Goal: Task Accomplishment & Management: Use online tool/utility

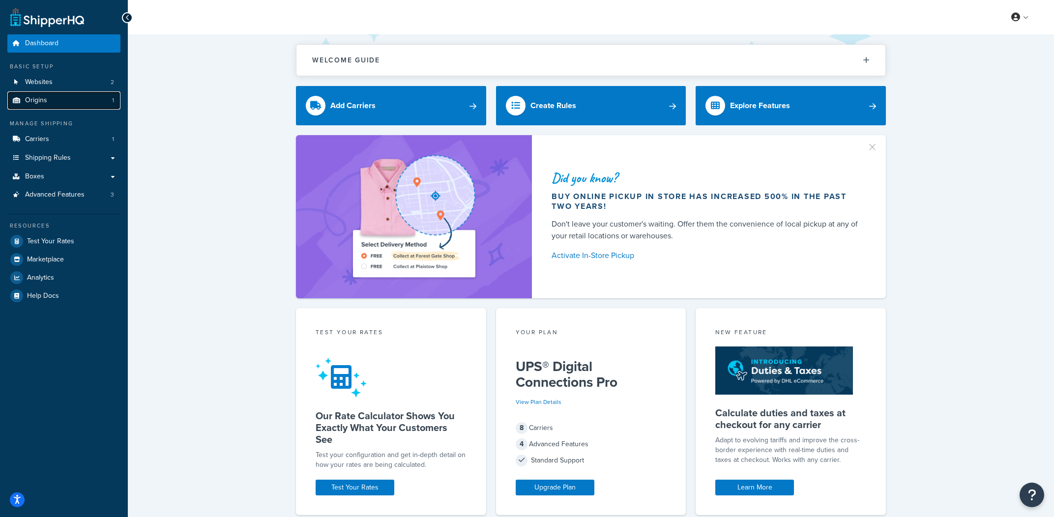
click at [48, 100] on link "Origins 1" at bounding box center [63, 100] width 113 height 18
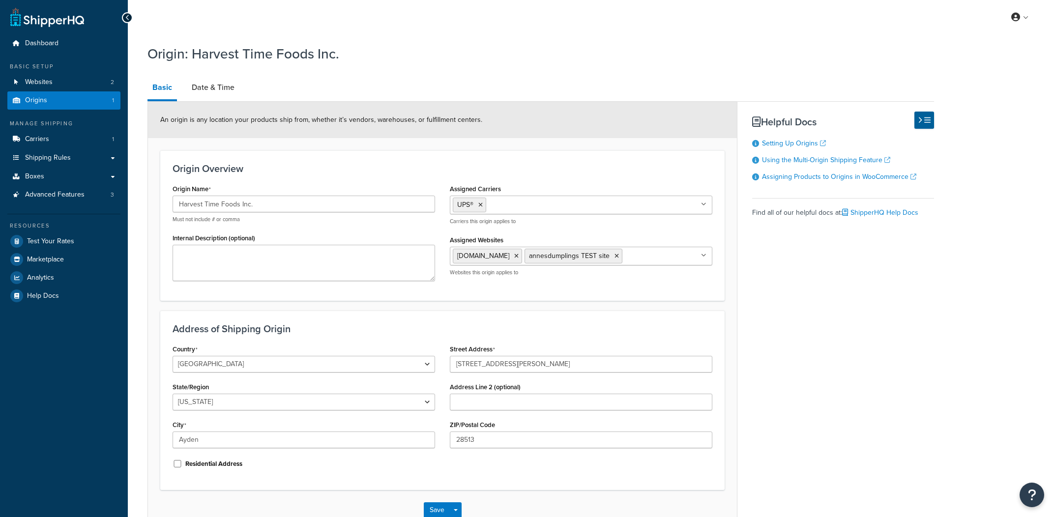
select select "33"
click at [213, 98] on link "Date & Time" at bounding box center [213, 88] width 53 height 24
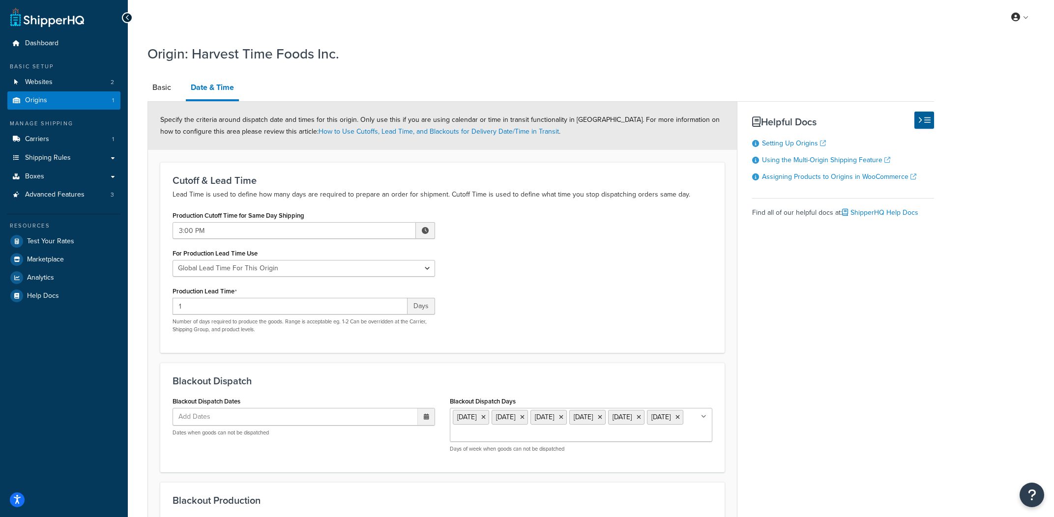
scroll to position [1, 0]
click at [857, 271] on div "Basic Date & Time Specify the criteria around dispatch date and times for this …" at bounding box center [541, 345] width 787 height 541
click at [898, 268] on div "Basic Date & Time Specify the criteria around dispatch date and times for this …" at bounding box center [541, 345] width 787 height 541
click at [79, 160] on link "Shipping Rules" at bounding box center [63, 157] width 113 height 18
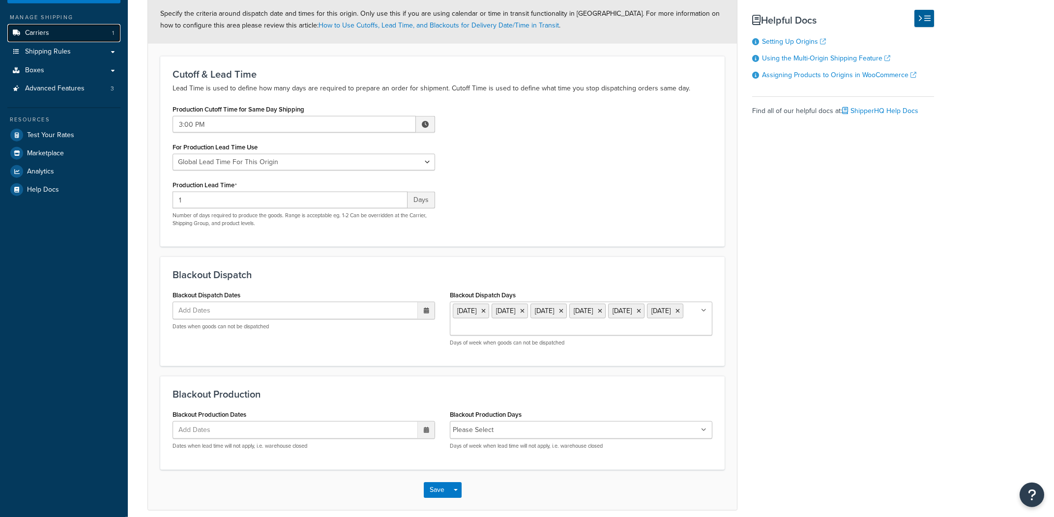
click at [81, 36] on link "Carriers 1" at bounding box center [63, 33] width 113 height 18
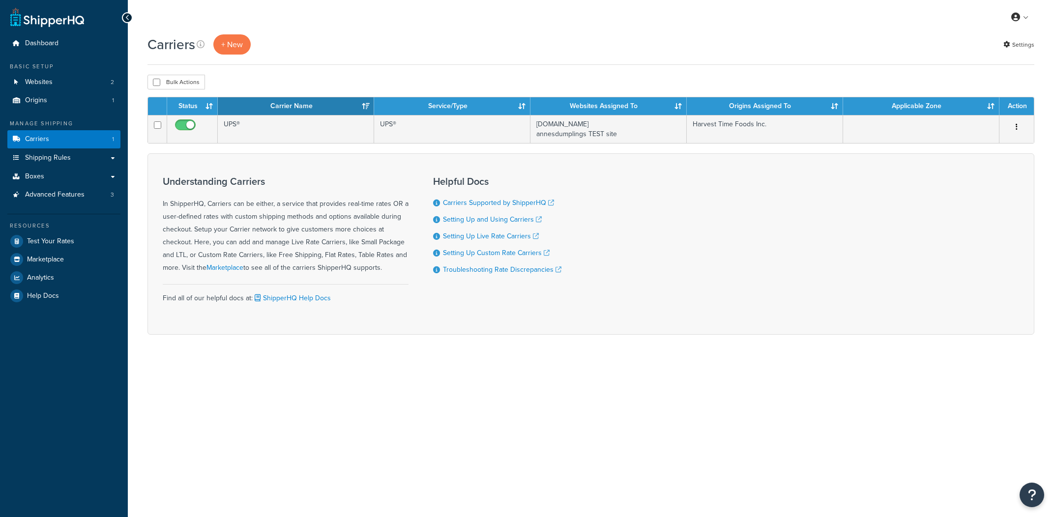
click at [339, 135] on td "UPS®" at bounding box center [296, 129] width 156 height 28
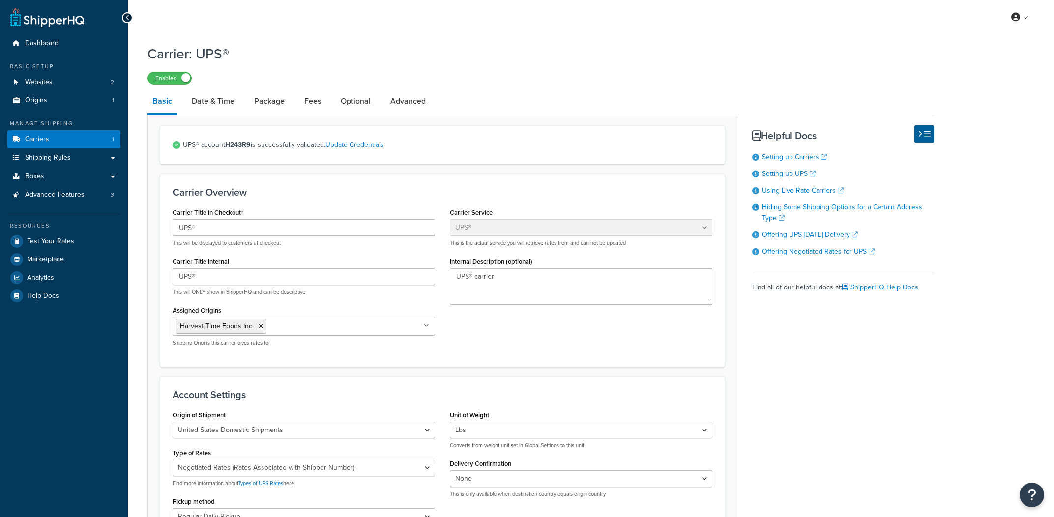
click at [220, 107] on link "Date & Time" at bounding box center [213, 101] width 53 height 24
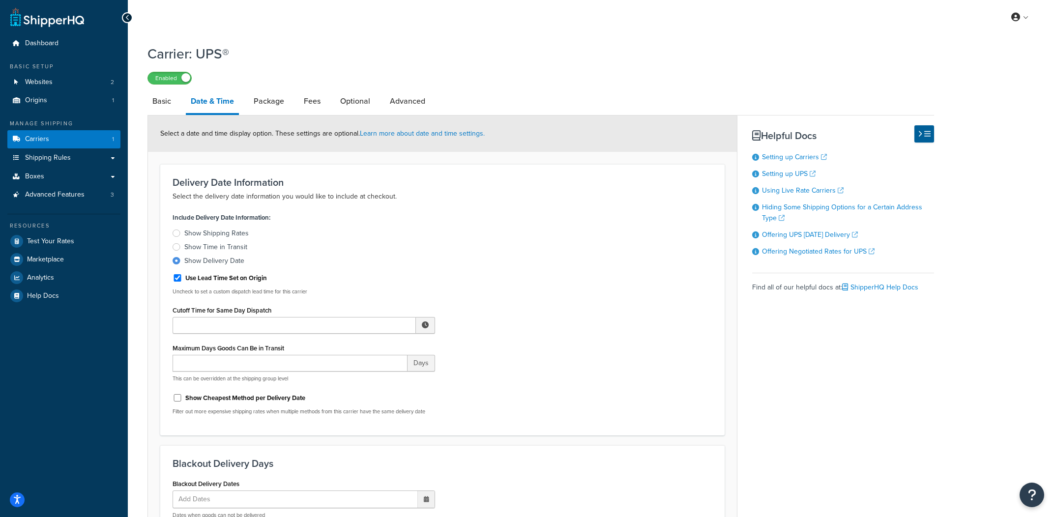
drag, startPoint x: 155, startPoint y: 97, endPoint x: 204, endPoint y: 111, distance: 50.7
click at [155, 97] on link "Basic" at bounding box center [162, 101] width 29 height 24
select select "ups"
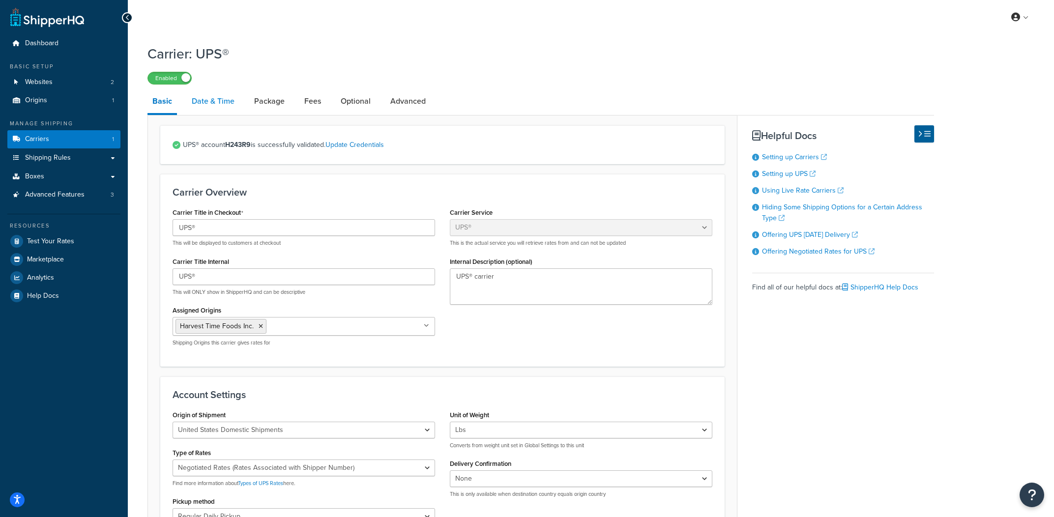
click at [216, 96] on link "Date & Time" at bounding box center [213, 101] width 53 height 24
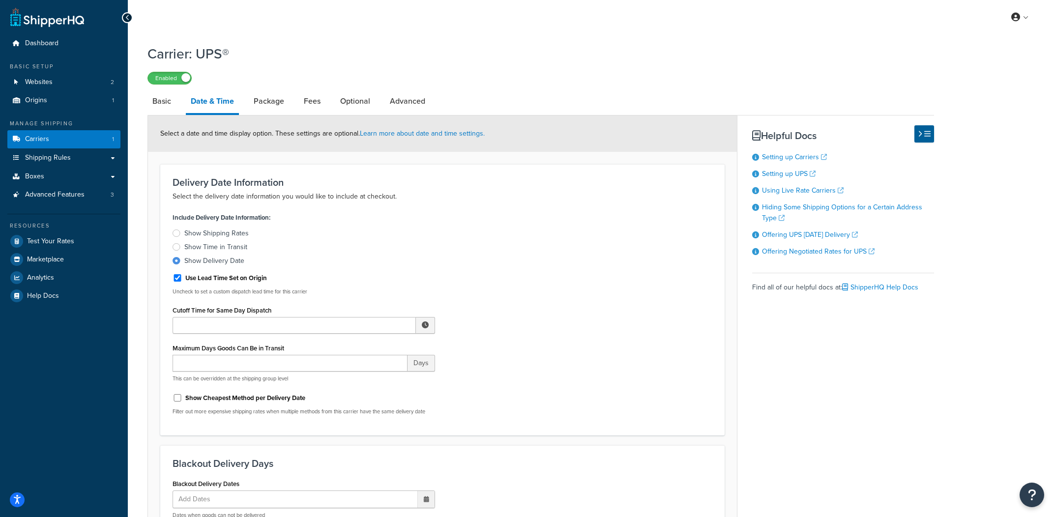
click at [763, 83] on div "Enabled" at bounding box center [541, 78] width 787 height 14
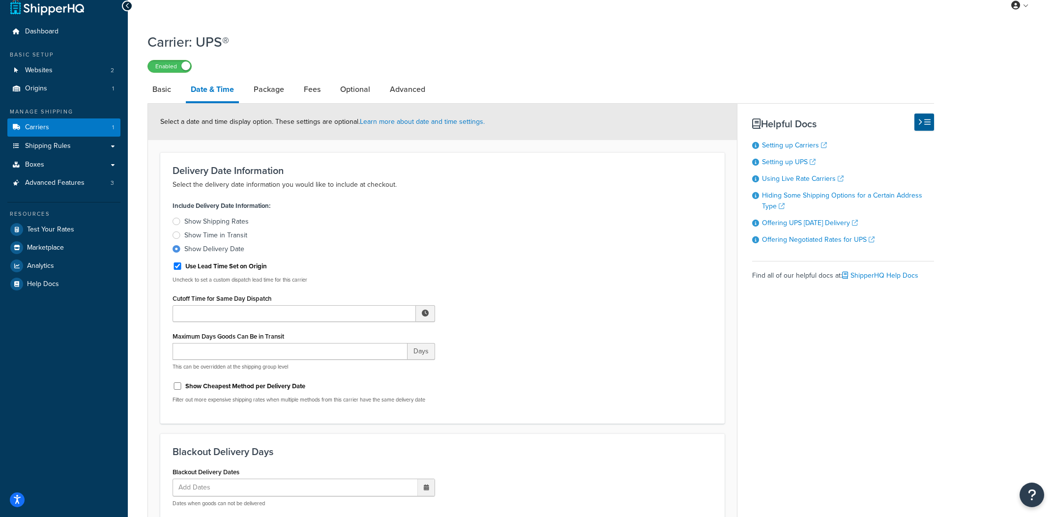
scroll to position [16, 0]
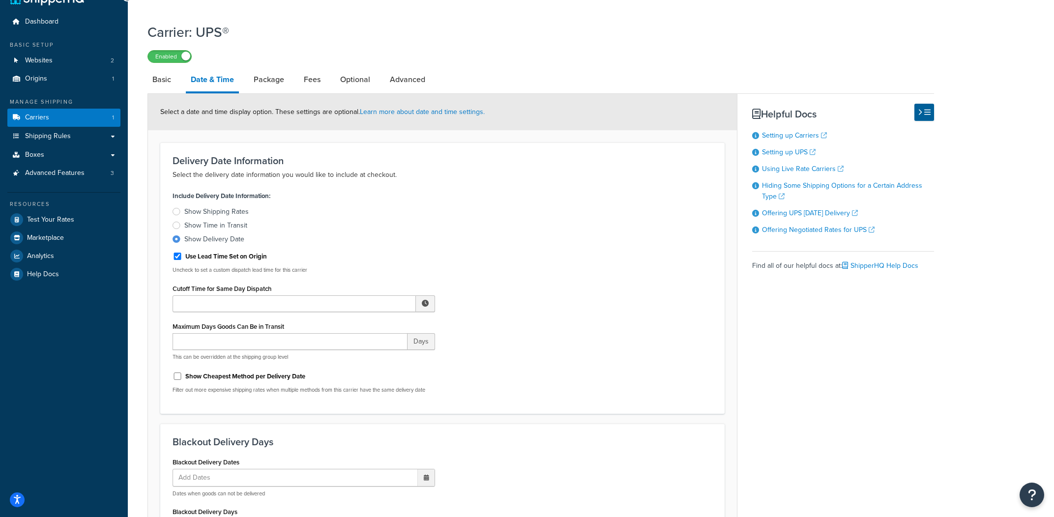
click at [811, 38] on h1 "Carrier: UPS®" at bounding box center [535, 32] width 774 height 19
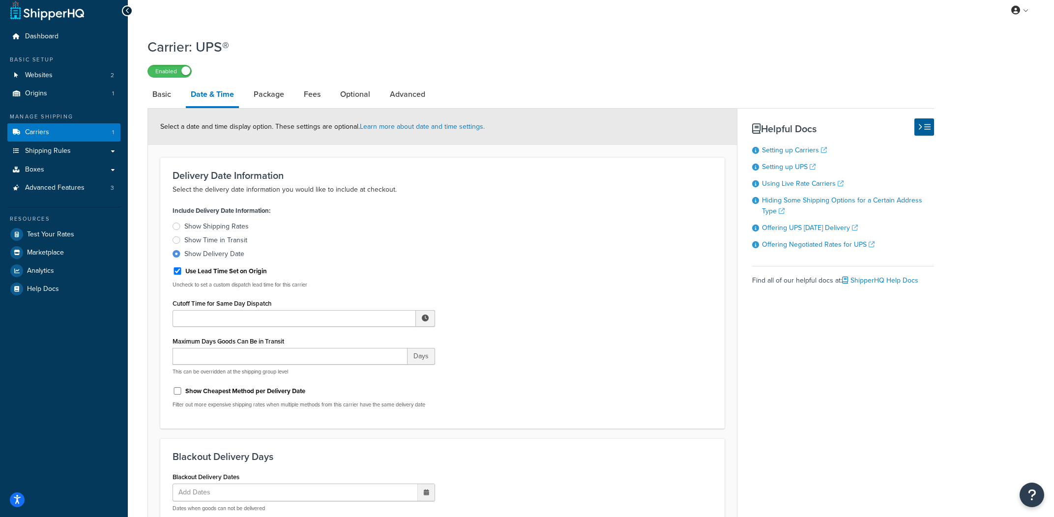
scroll to position [0, 0]
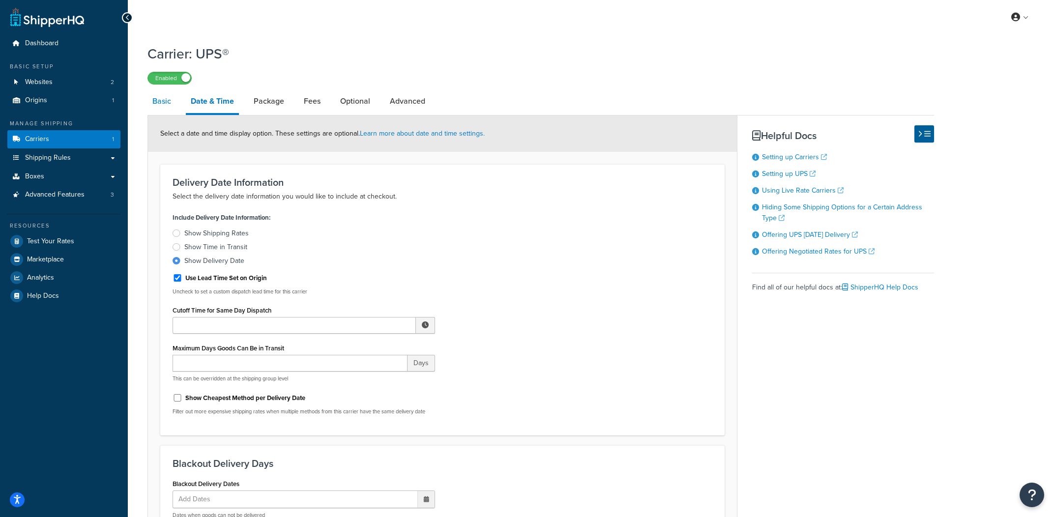
click at [166, 107] on link "Basic" at bounding box center [162, 101] width 29 height 24
select select "ups"
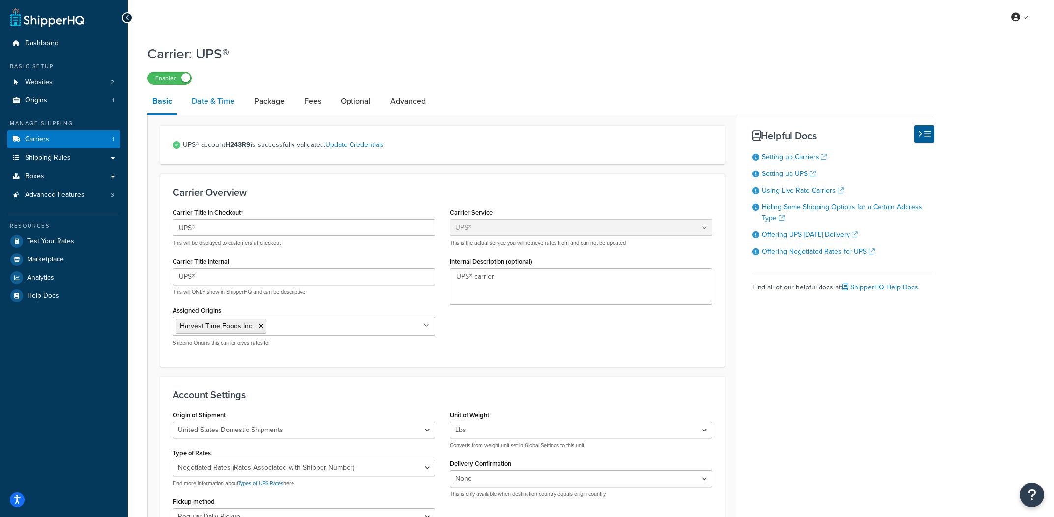
click at [228, 105] on link "Date & Time" at bounding box center [213, 101] width 53 height 24
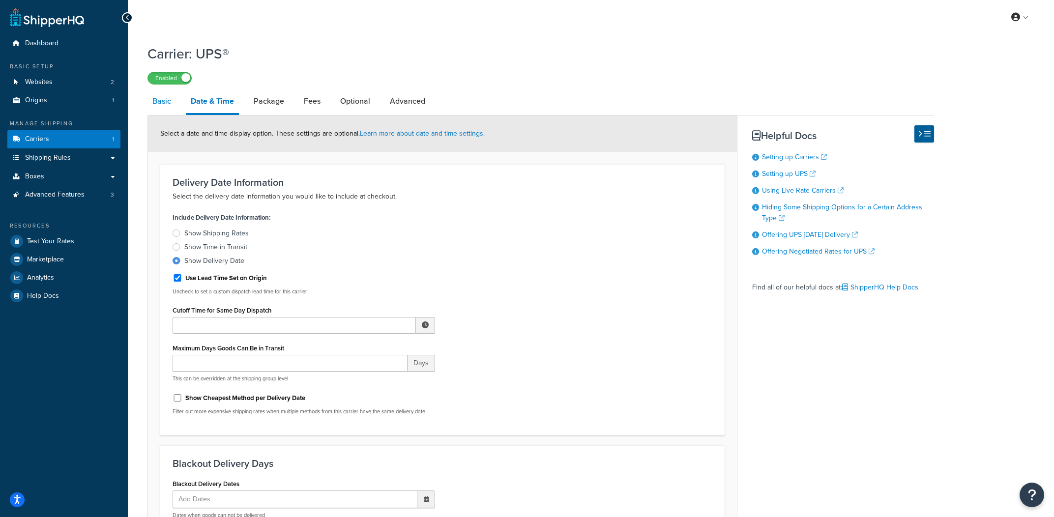
click at [154, 106] on link "Basic" at bounding box center [162, 101] width 29 height 24
select select "ups"
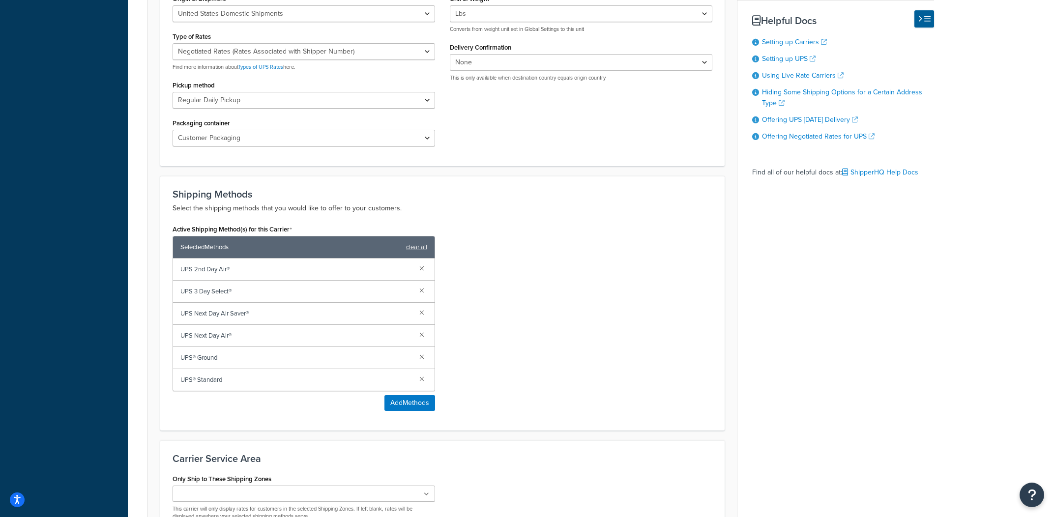
scroll to position [419, 0]
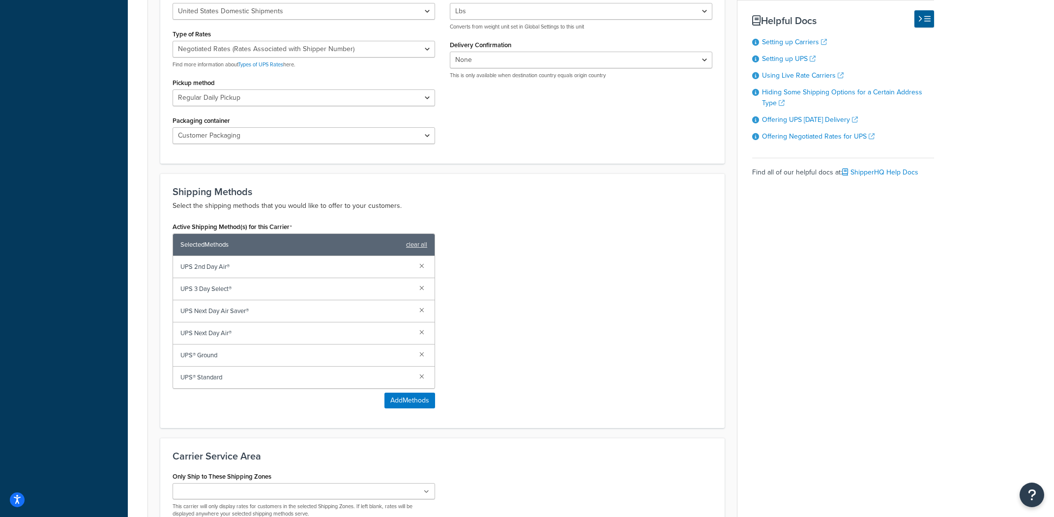
click at [815, 307] on div "Basic Date & Time Package Fees Optional Advanced UPS® account H243R9 is success…" at bounding box center [541, 125] width 787 height 908
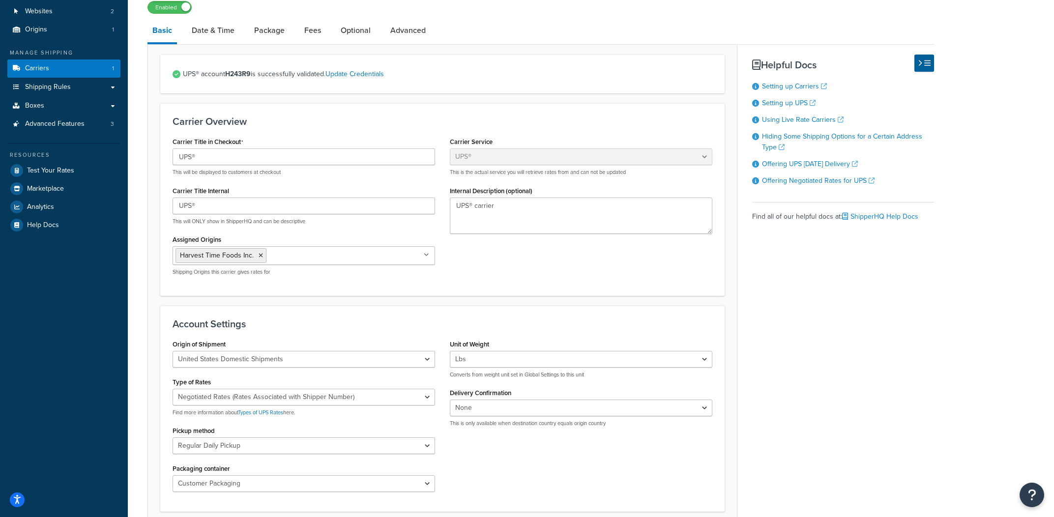
scroll to position [0, 0]
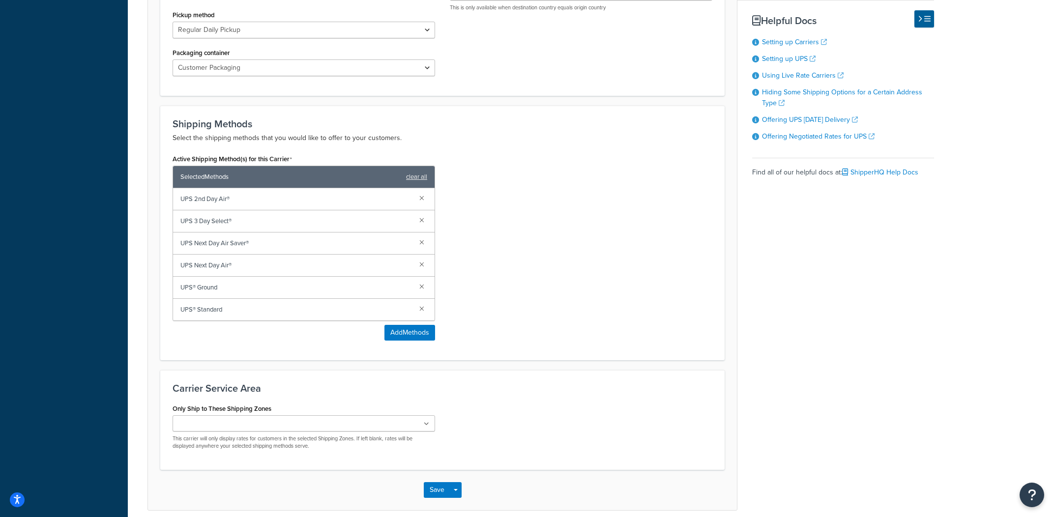
scroll to position [531, 0]
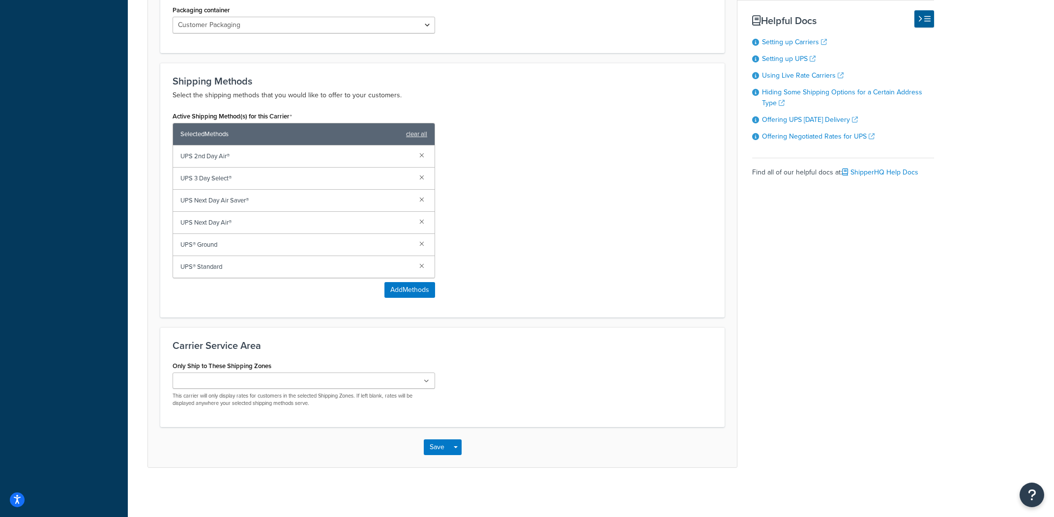
click at [559, 218] on div "Active Shipping Method(s) for this Carrier Selected Methods clear all UPS 2nd D…" at bounding box center [442, 207] width 555 height 196
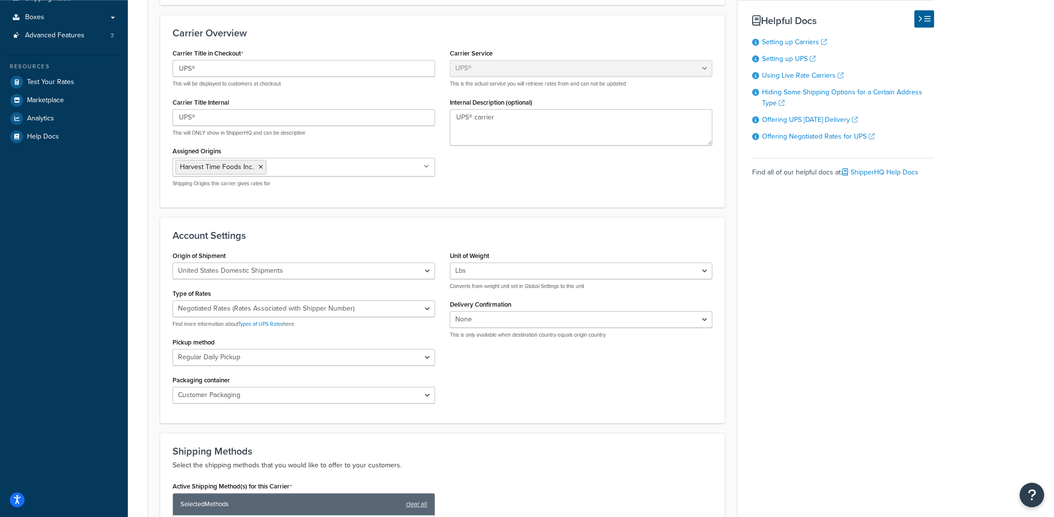
scroll to position [0, 0]
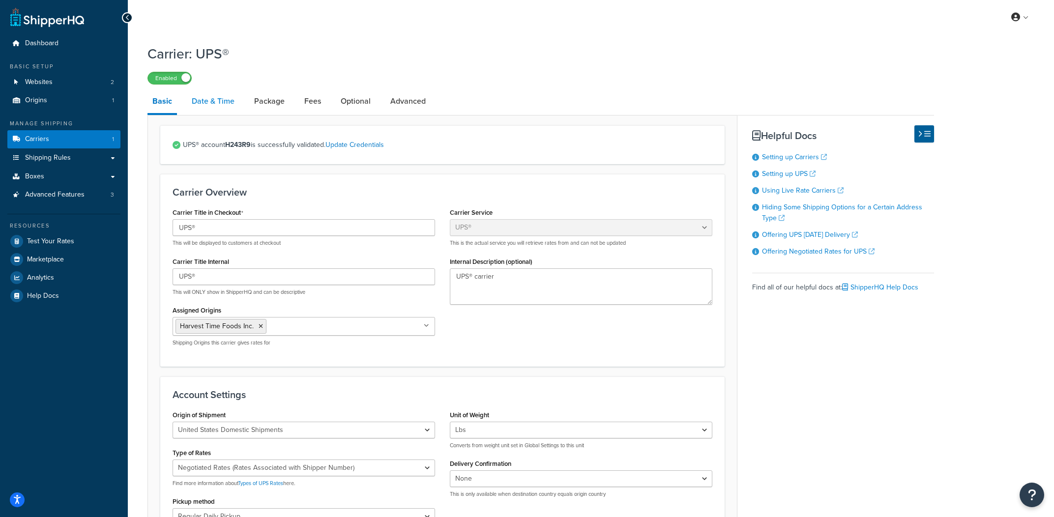
click at [227, 107] on link "Date & Time" at bounding box center [213, 101] width 53 height 24
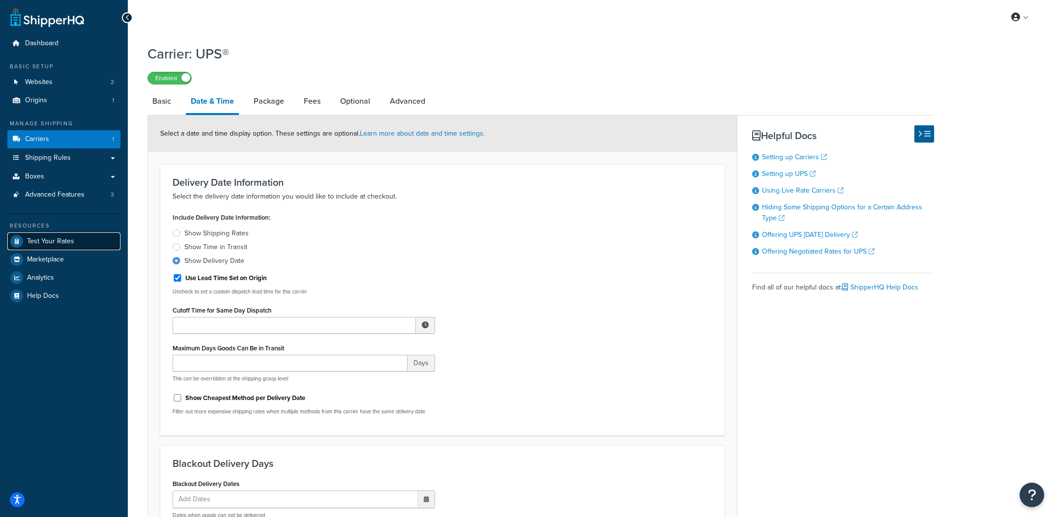
click at [58, 249] on link "Test Your Rates" at bounding box center [63, 242] width 113 height 18
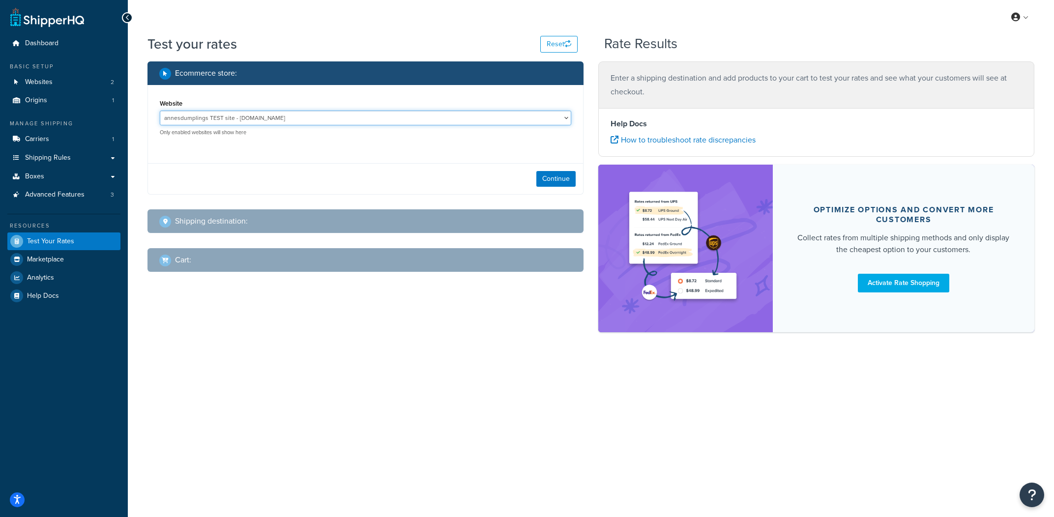
select select "c2bbb8751ec8fd2c8cc02fea90ad95cf"
click option "www.annedumplings.com - www.annedumplings.com" at bounding box center [0, 0] width 0 height 0
click at [552, 170] on div "Continue" at bounding box center [365, 178] width 435 height 31
click at [554, 181] on button "Continue" at bounding box center [555, 179] width 39 height 16
select select "TX"
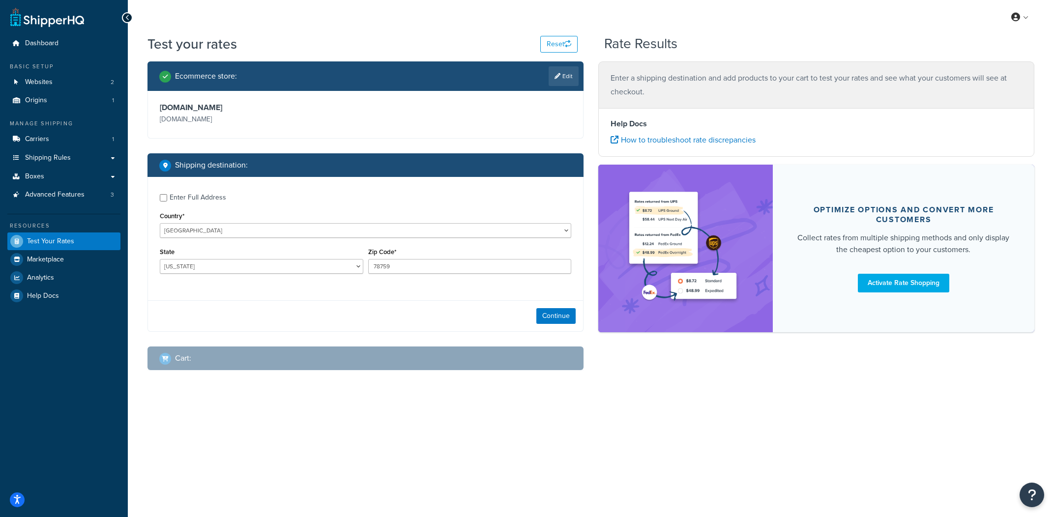
click at [225, 198] on div "Enter Full Address" at bounding box center [198, 198] width 57 height 14
click at [167, 198] on input "Enter Full Address" at bounding box center [163, 197] width 7 height 7
checkbox input "true"
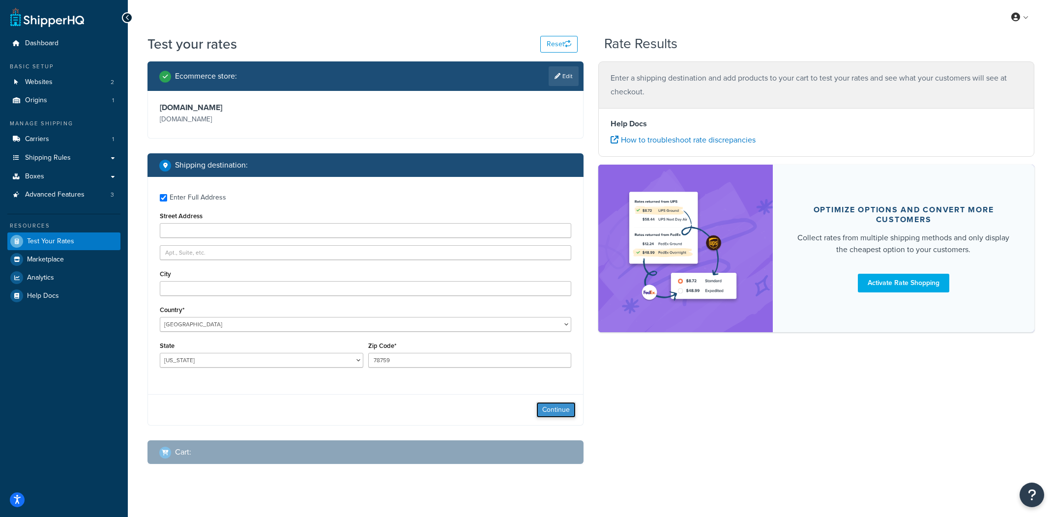
click at [562, 414] on button "Continue" at bounding box center [555, 410] width 39 height 16
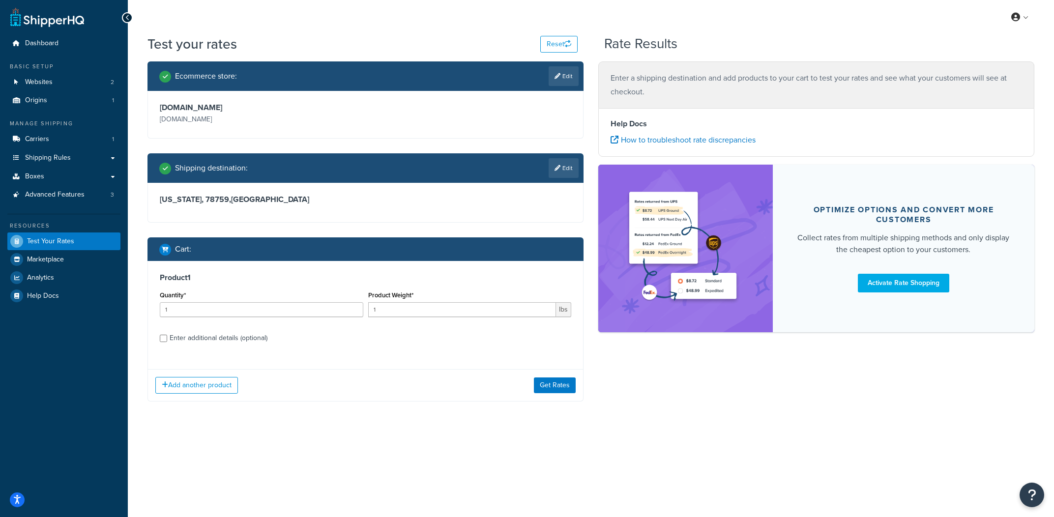
click at [271, 342] on label "Enter additional details (optional)" at bounding box center [371, 337] width 402 height 16
click at [167, 342] on input "Enter additional details (optional)" at bounding box center [163, 338] width 7 height 7
checkbox input "true"
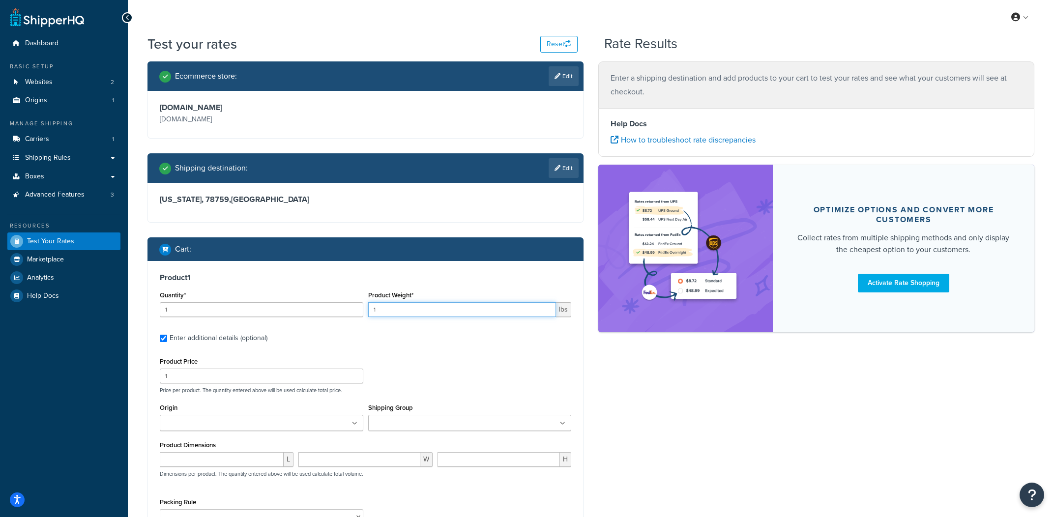
click at [442, 315] on input "1" at bounding box center [462, 309] width 188 height 15
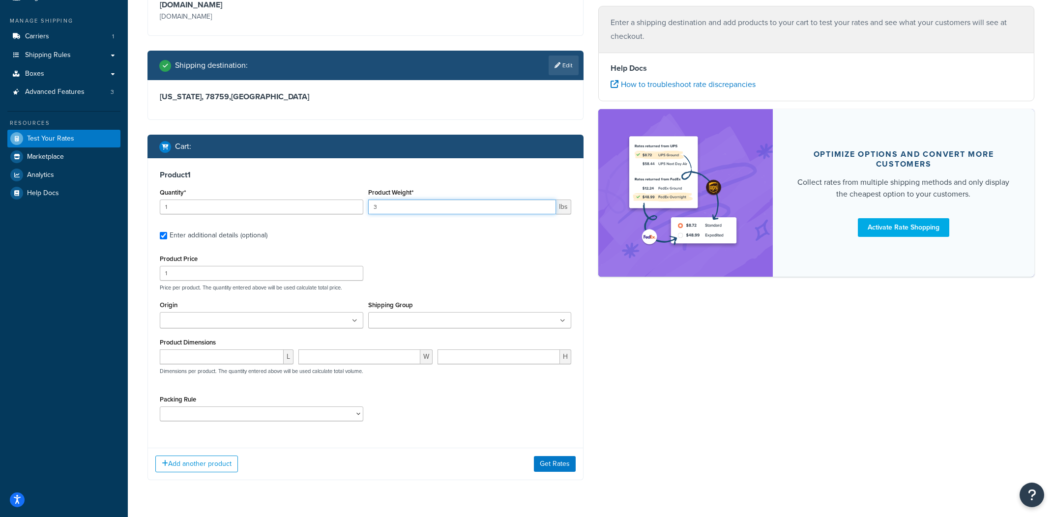
scroll to position [112, 0]
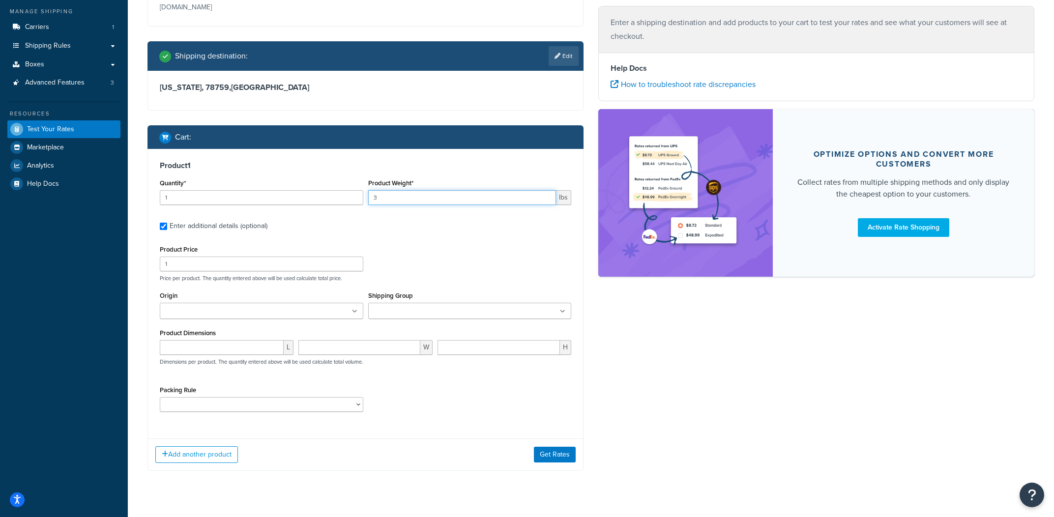
type input "3"
click at [456, 321] on div "Shipping Group Large Medium Perishable Shelf Stable Goods Small" at bounding box center [470, 307] width 208 height 37
click at [457, 317] on input "Shipping Group" at bounding box center [414, 311] width 87 height 11
click at [547, 452] on button "Get Rates" at bounding box center [555, 458] width 42 height 16
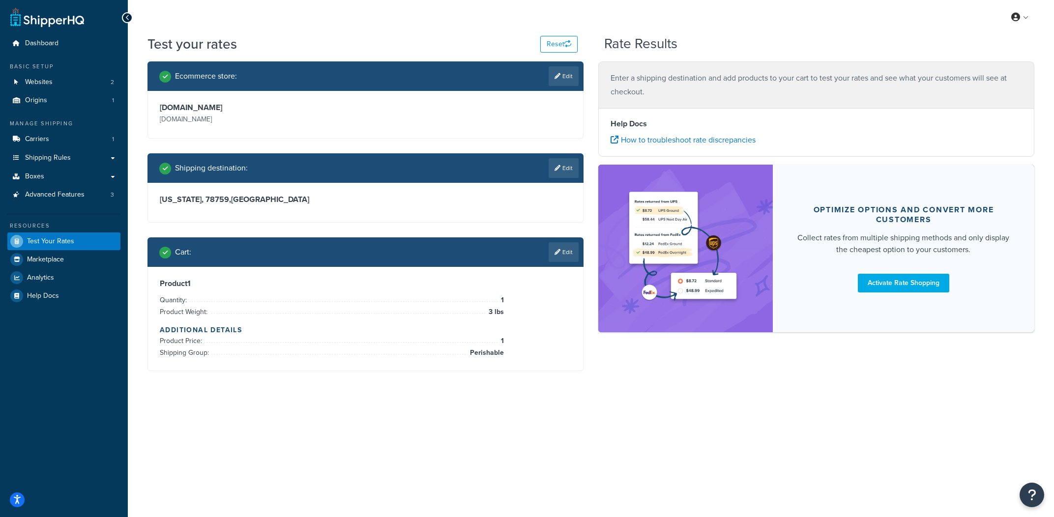
scroll to position [0, 0]
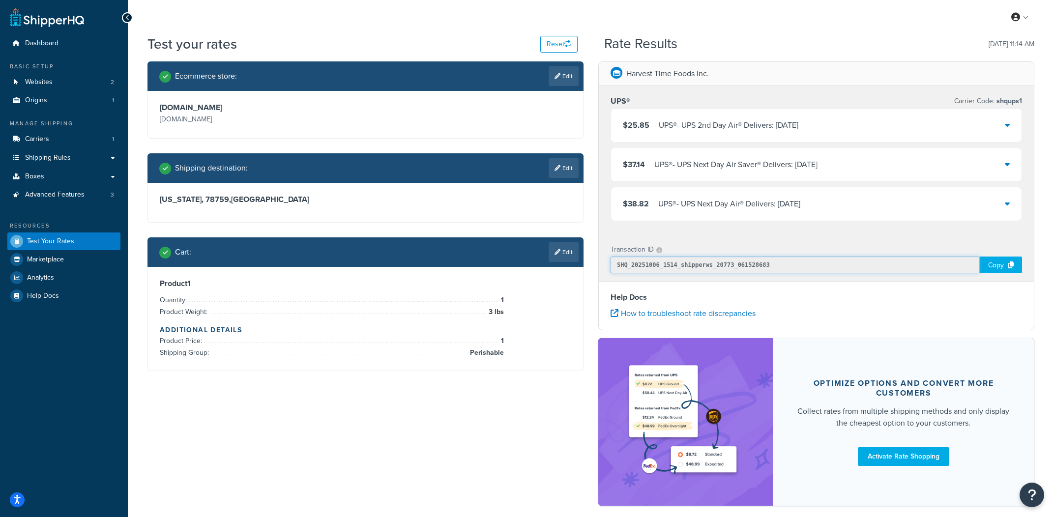
click at [752, 258] on input "SHQ_20251006_1514_shipperws_20773_061528683" at bounding box center [795, 265] width 369 height 17
click at [749, 263] on input "SHQ_20251006_1514_shipperws_20773_061528683" at bounding box center [795, 265] width 369 height 17
click at [846, 233] on div "UPS® Carrier Code: shqups1 $25.85 UPS® - UPS 2nd Day Air® Delivers: Fri, Oct 10…" at bounding box center [816, 160] width 435 height 148
click at [564, 164] on link "Edit" at bounding box center [564, 168] width 30 height 20
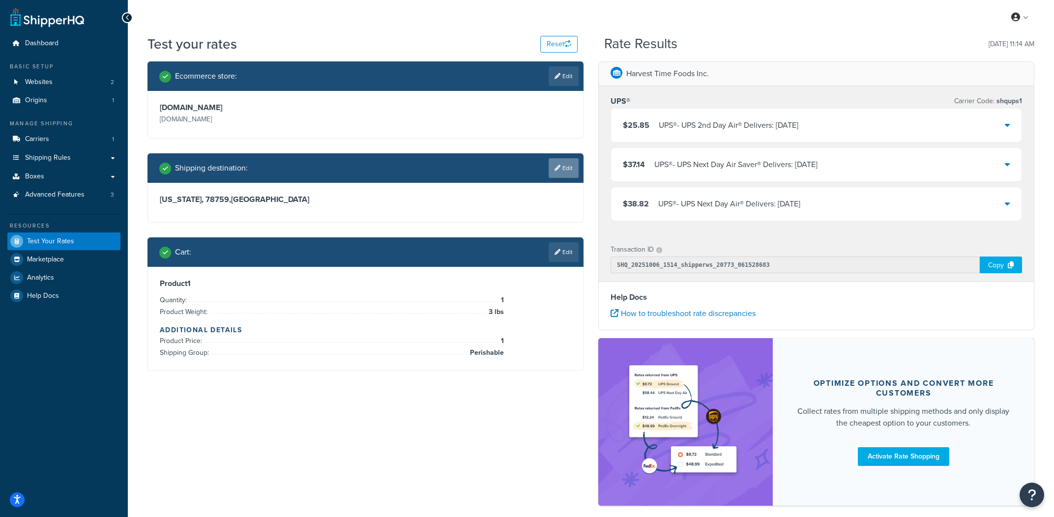
scroll to position [2, 0]
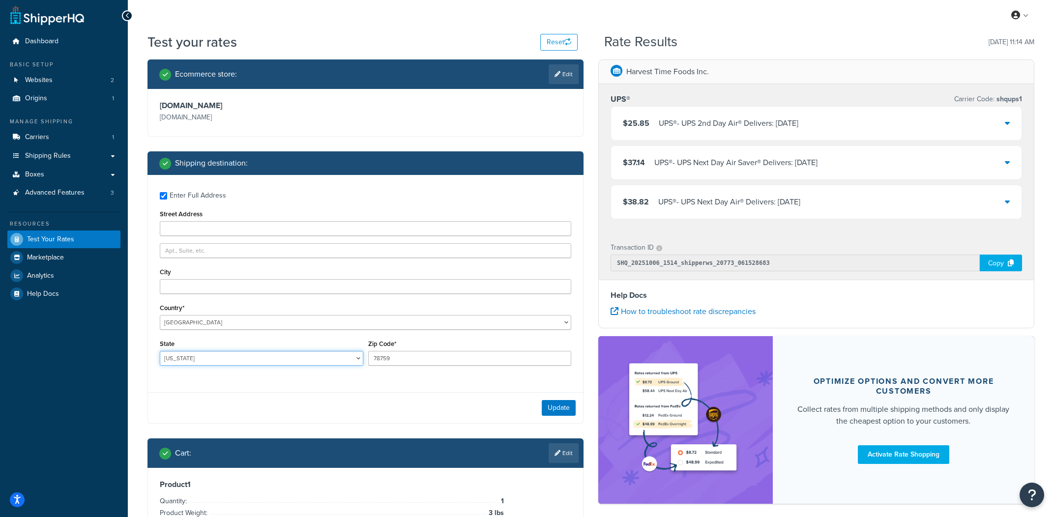
click at [160, 351] on select "Alabama Alaska American Samoa Arizona Arkansas Armed Forces Americas Armed Forc…" at bounding box center [262, 358] width 204 height 15
select select "FL"
paste input "32003"
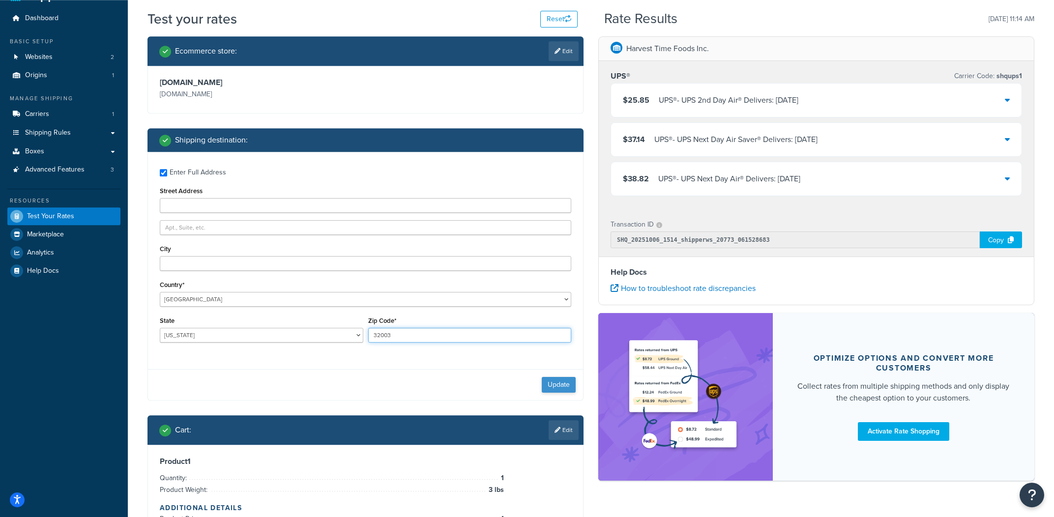
type input "32003"
click at [566, 411] on div "Ecommerce store : Edit www.annedumplings.com www.annedumplings.com Shipping des…" at bounding box center [365, 300] width 451 height 528
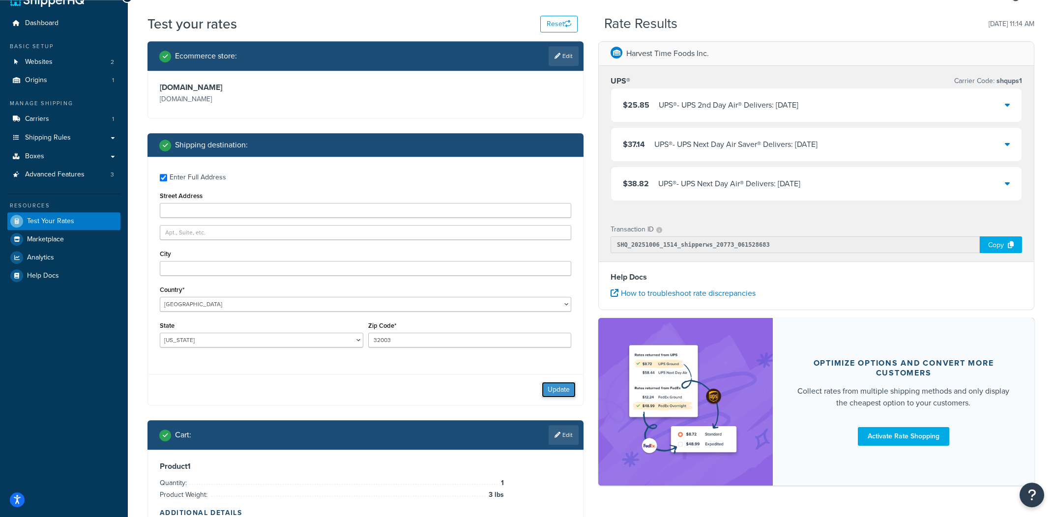
click at [570, 388] on button "Update" at bounding box center [559, 390] width 34 height 16
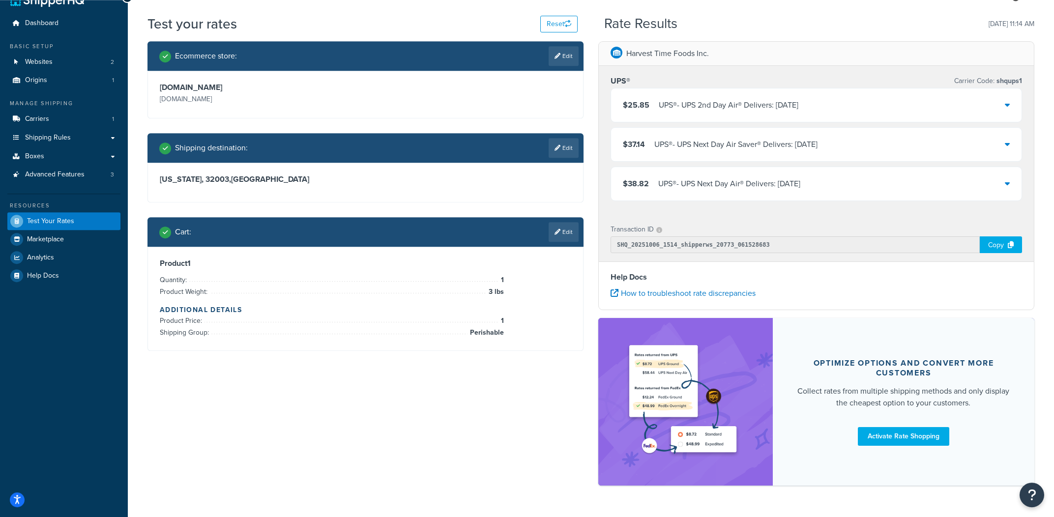
scroll to position [0, 0]
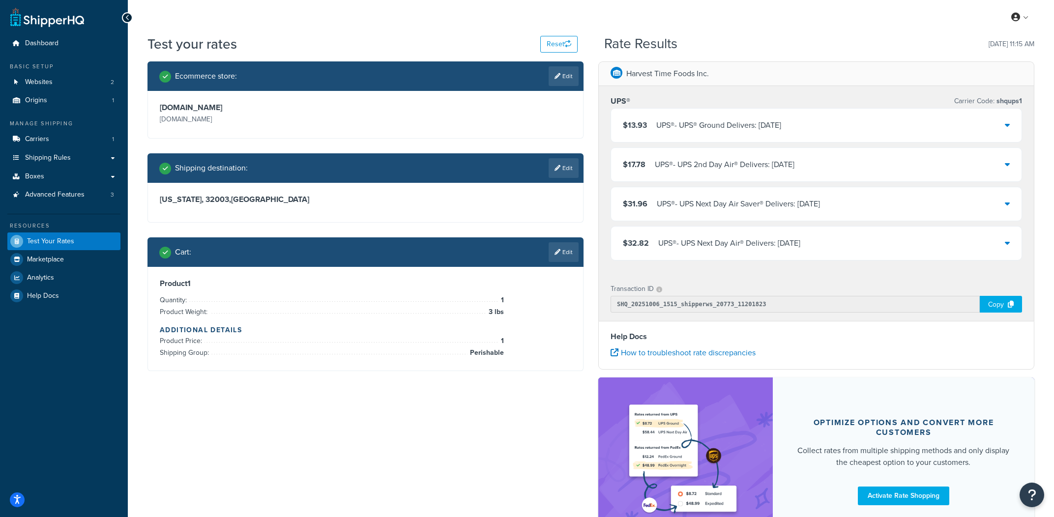
click at [816, 74] on div "Harvest Time Foods Inc." at bounding box center [816, 74] width 435 height 24
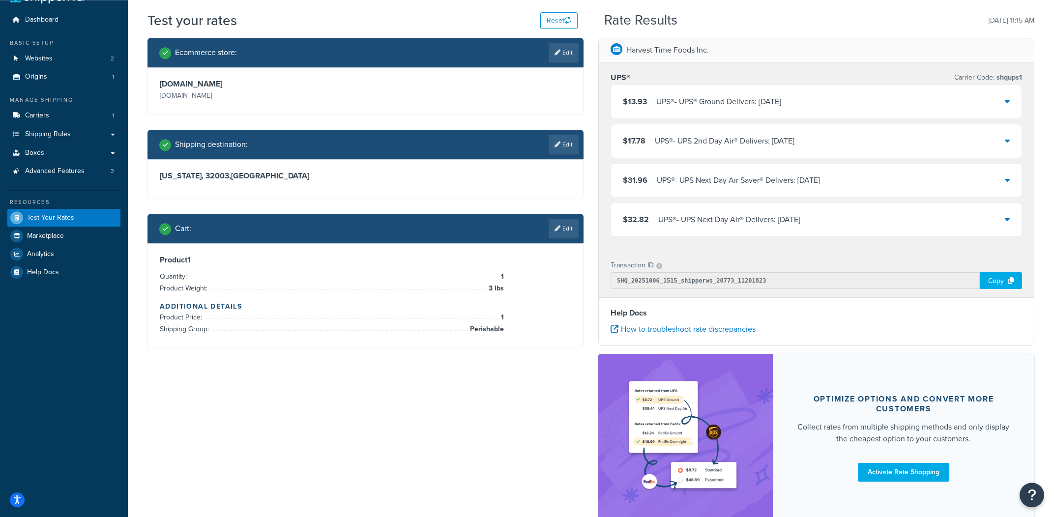
scroll to position [24, 0]
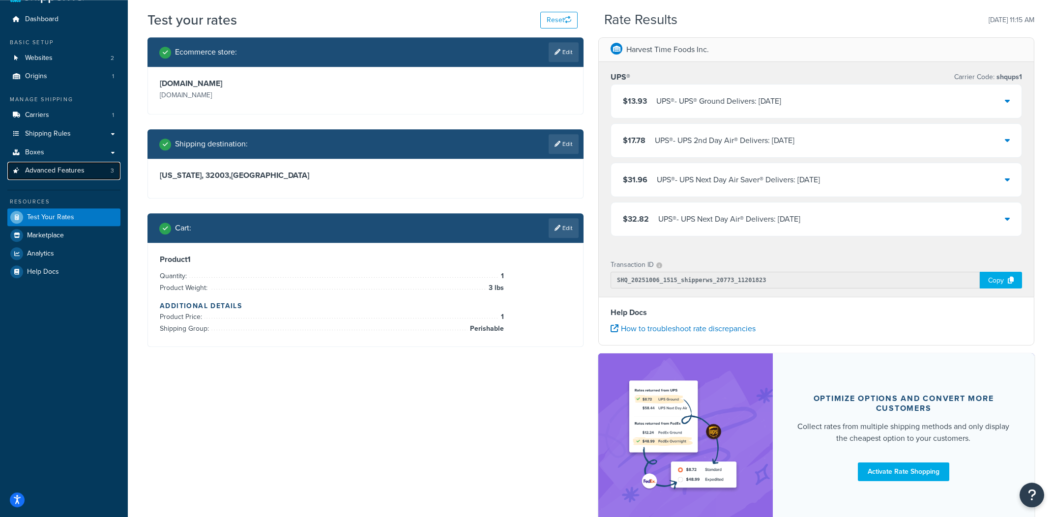
click at [88, 171] on link "Advanced Features 3" at bounding box center [63, 171] width 113 height 18
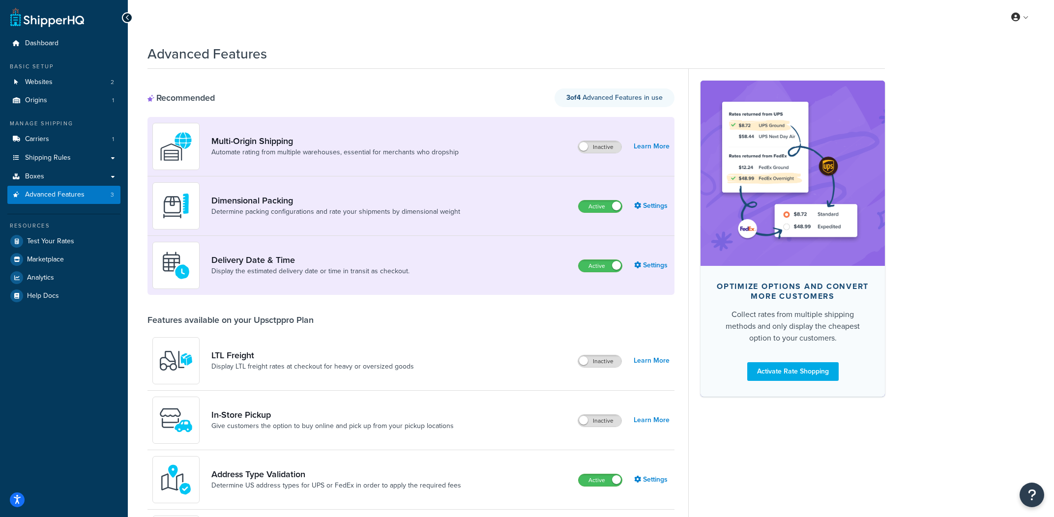
scroll to position [161, 0]
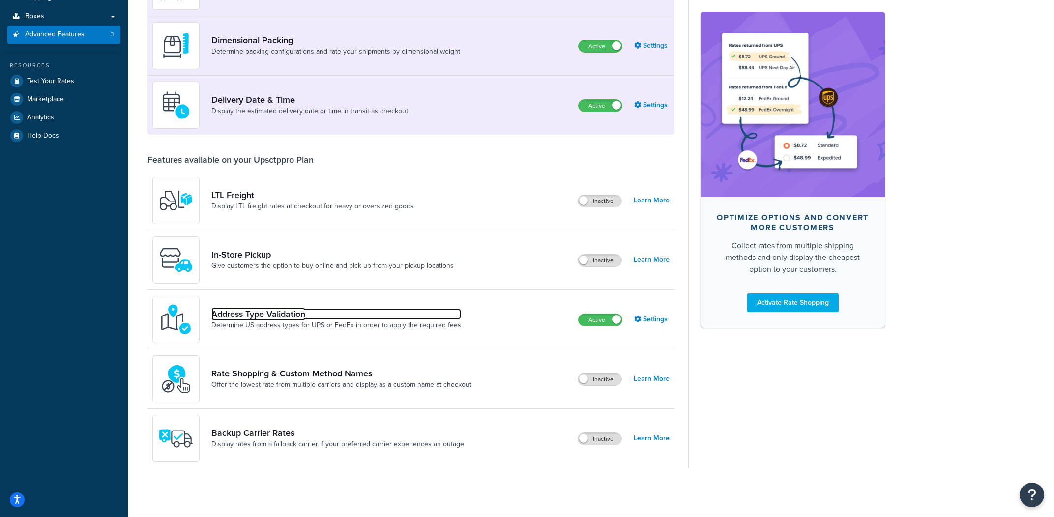
click at [277, 317] on link "Address Type Validation" at bounding box center [336, 314] width 250 height 11
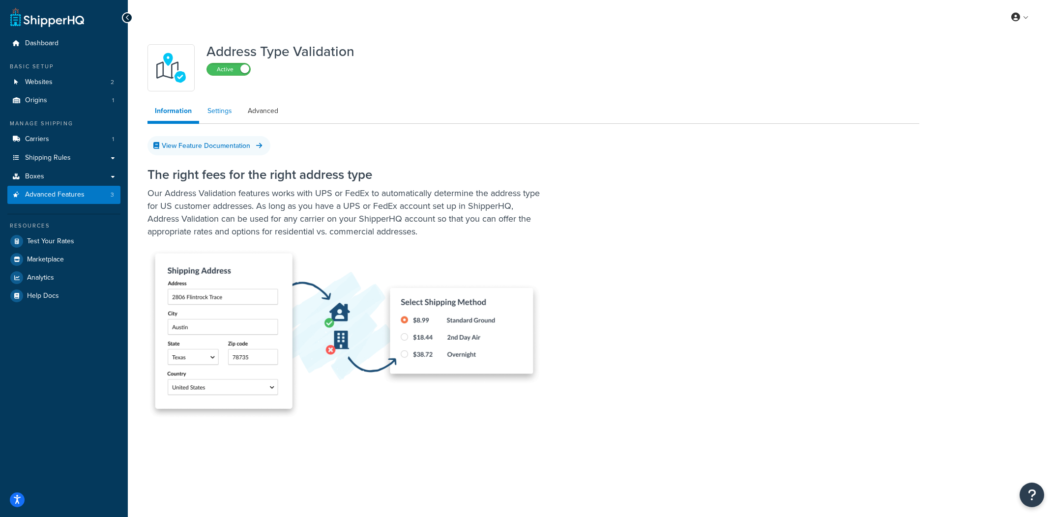
click at [215, 110] on link "Settings" at bounding box center [219, 111] width 39 height 20
select select "148669"
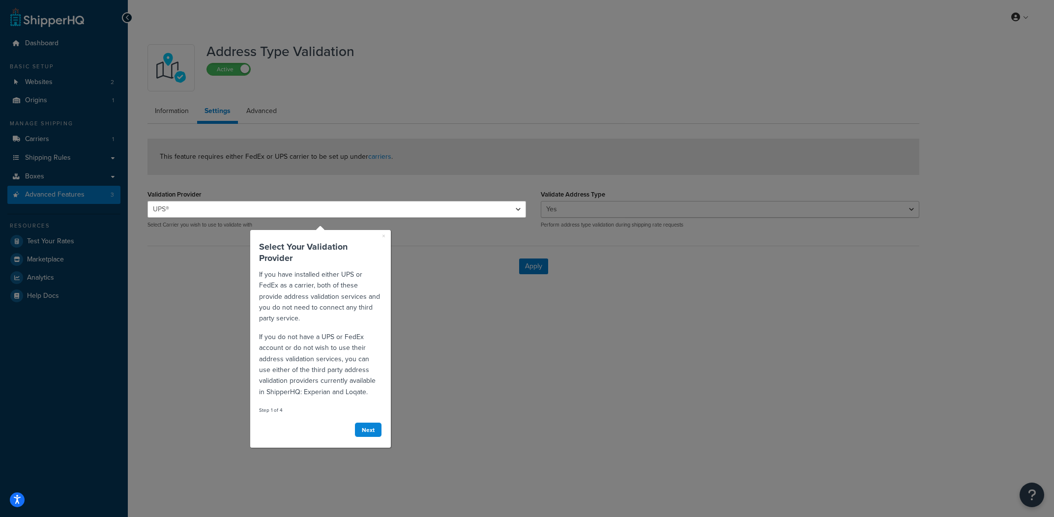
click at [265, 114] on div at bounding box center [337, 100] width 379 height 201
click at [376, 433] on link "Next" at bounding box center [369, 429] width 28 height 15
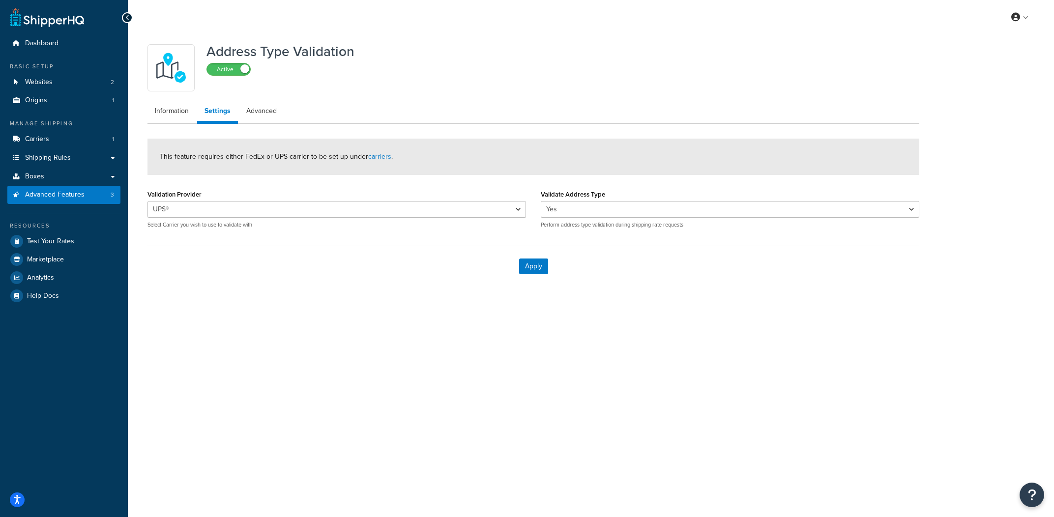
click at [270, 121] on ul "Information Settings Advanced" at bounding box center [534, 112] width 772 height 23
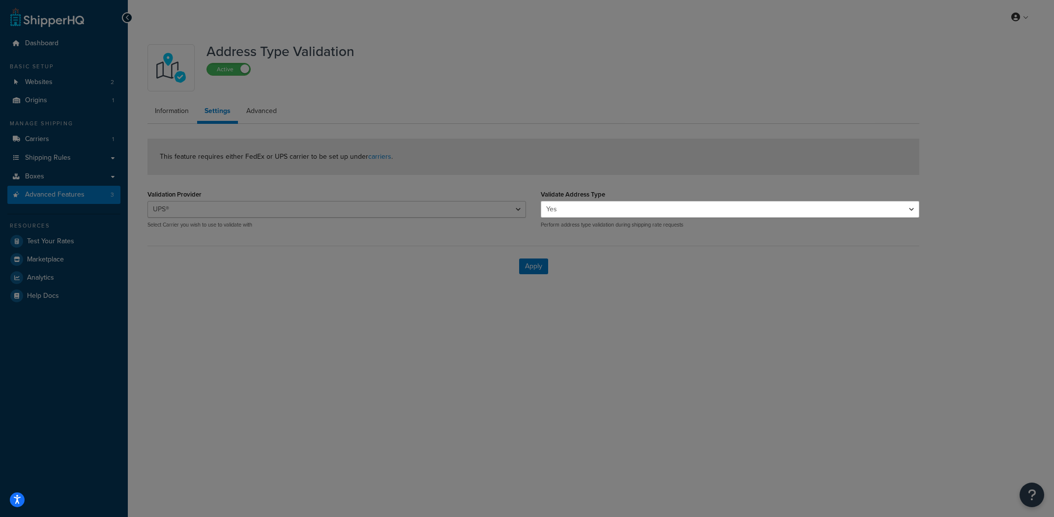
click at [269, 117] on div at bounding box center [270, 258] width 541 height 517
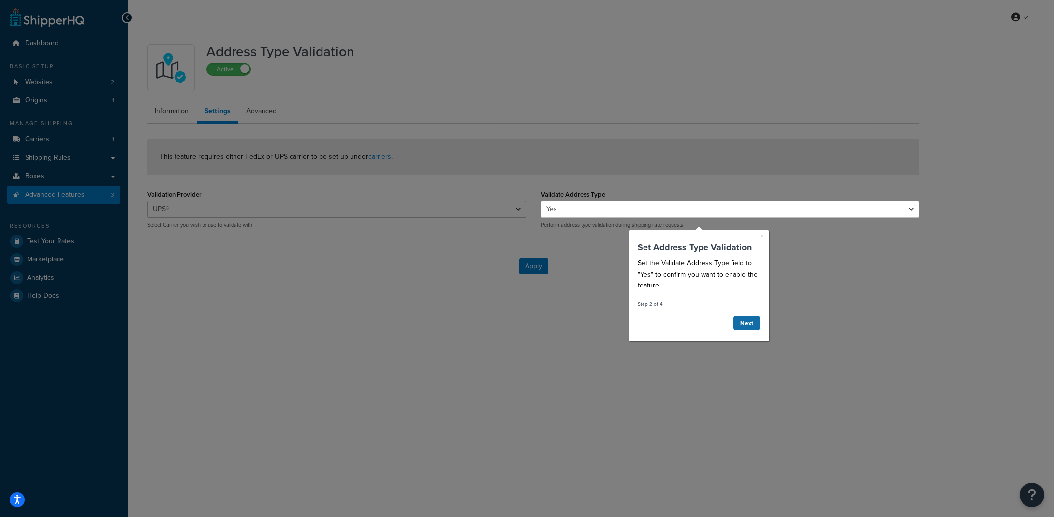
click at [745, 326] on link "Next" at bounding box center [747, 322] width 28 height 15
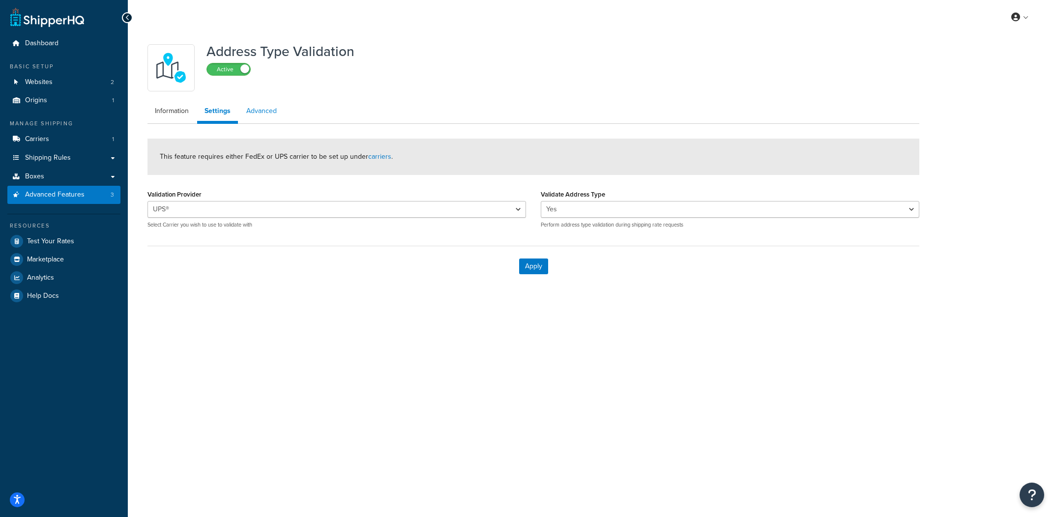
click at [258, 119] on link "Advanced" at bounding box center [261, 111] width 45 height 20
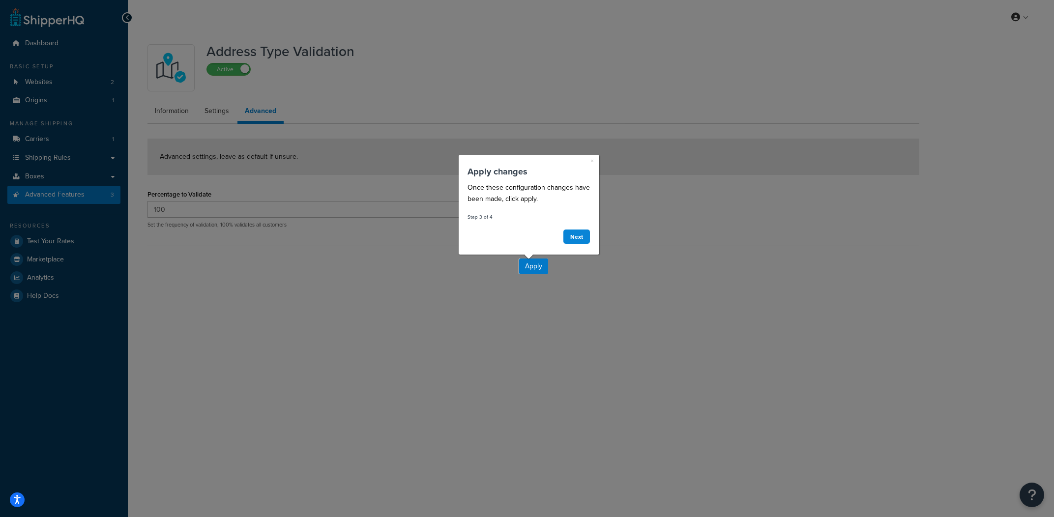
click at [61, 156] on div at bounding box center [259, 258] width 519 height 517
click at [578, 235] on link "Next" at bounding box center [577, 236] width 28 height 15
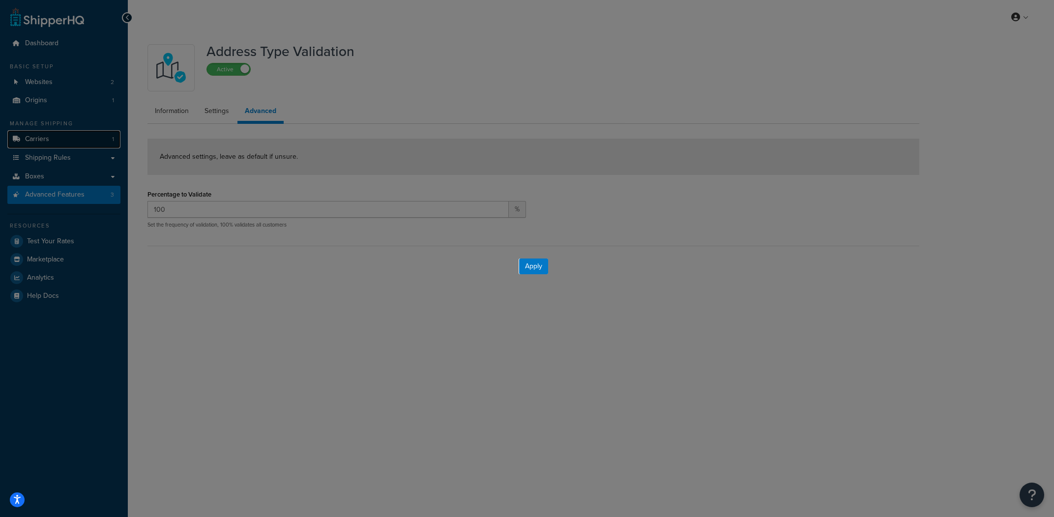
click at [88, 143] on body "Accessibility Screen-Reader Guide, Feedback, and Issue Reporting | New window S…" at bounding box center [527, 258] width 1054 height 517
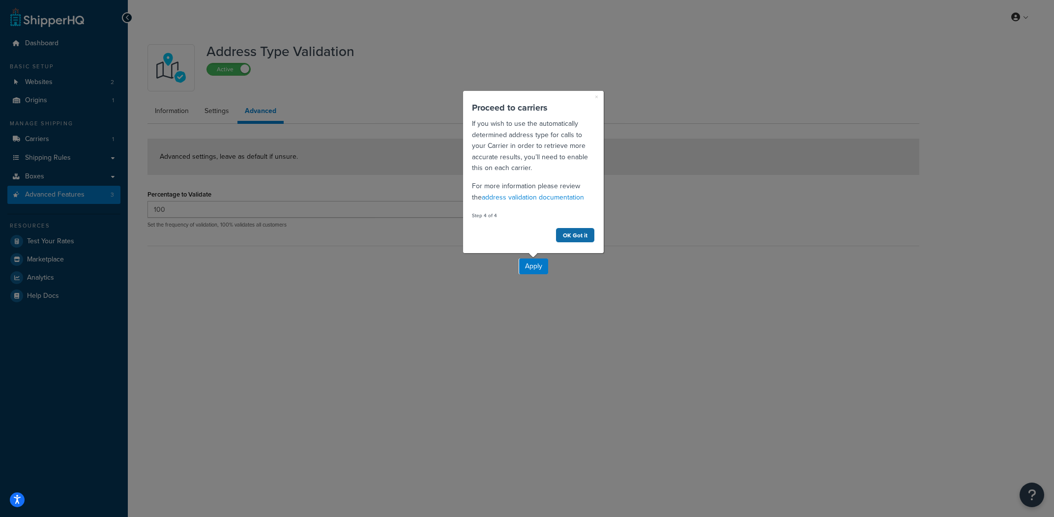
drag, startPoint x: 582, startPoint y: 241, endPoint x: 1043, endPoint y: 331, distance: 470.4
click at [582, 241] on link "OK Got it" at bounding box center [575, 234] width 39 height 15
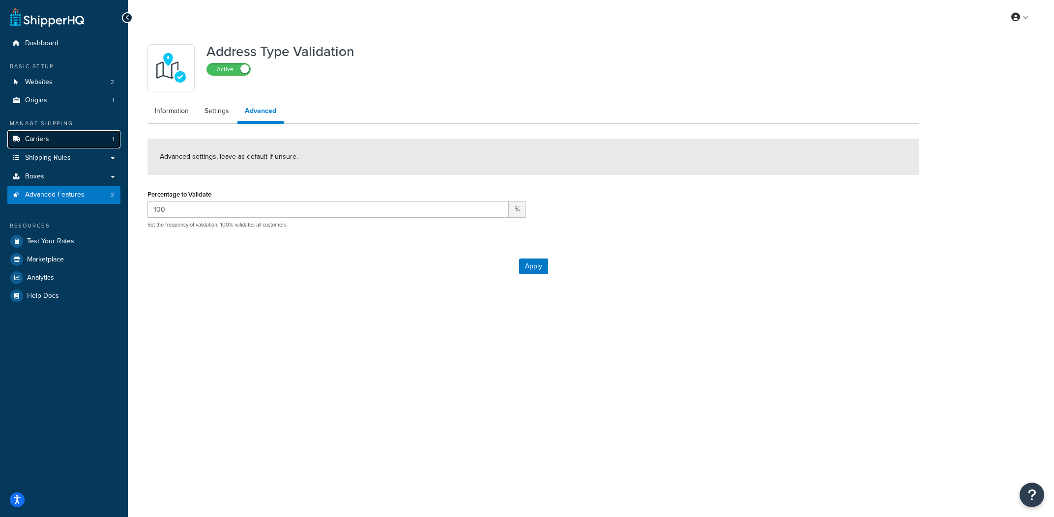
click at [96, 145] on link "Carriers 1" at bounding box center [63, 139] width 113 height 18
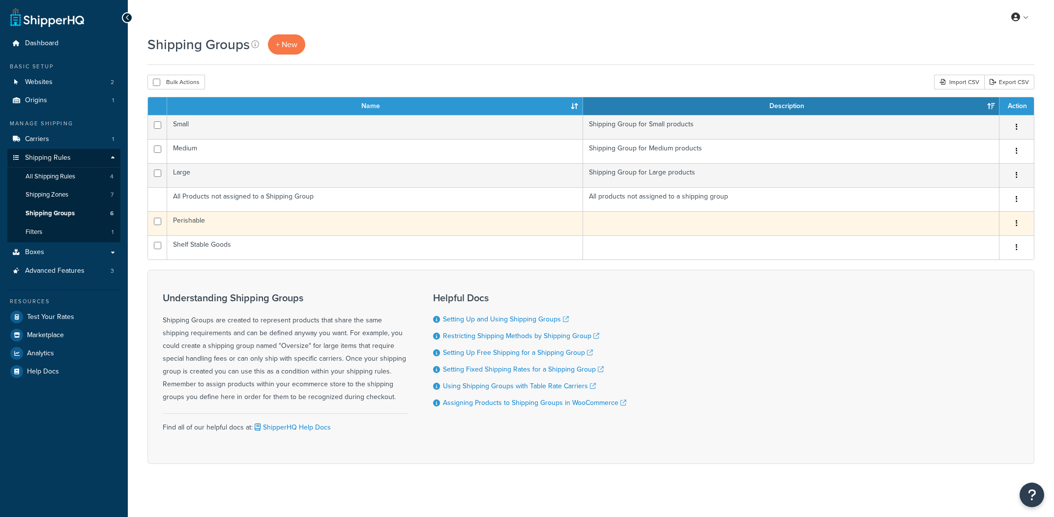
click at [284, 220] on td "Perishable" at bounding box center [375, 223] width 416 height 24
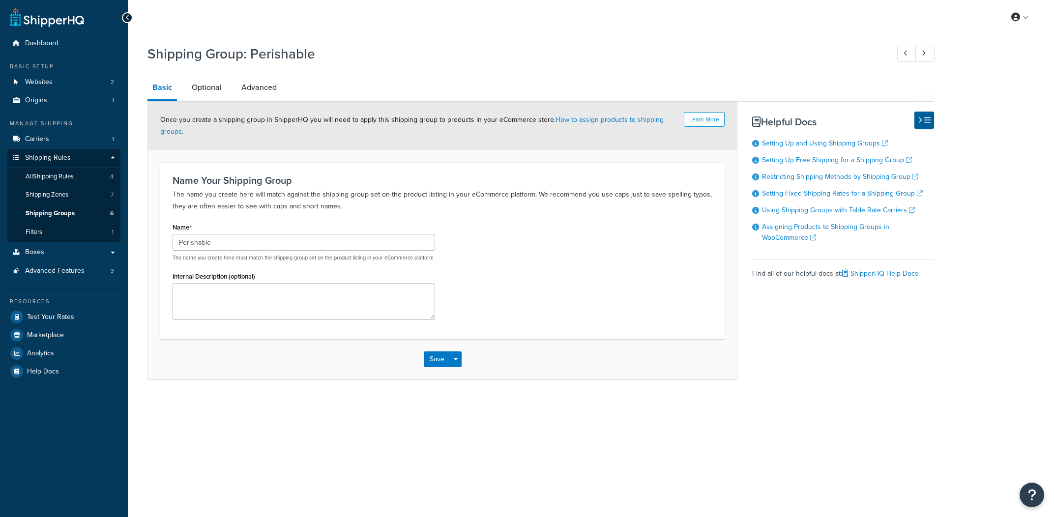
click at [211, 94] on link "Optional" at bounding box center [207, 88] width 40 height 24
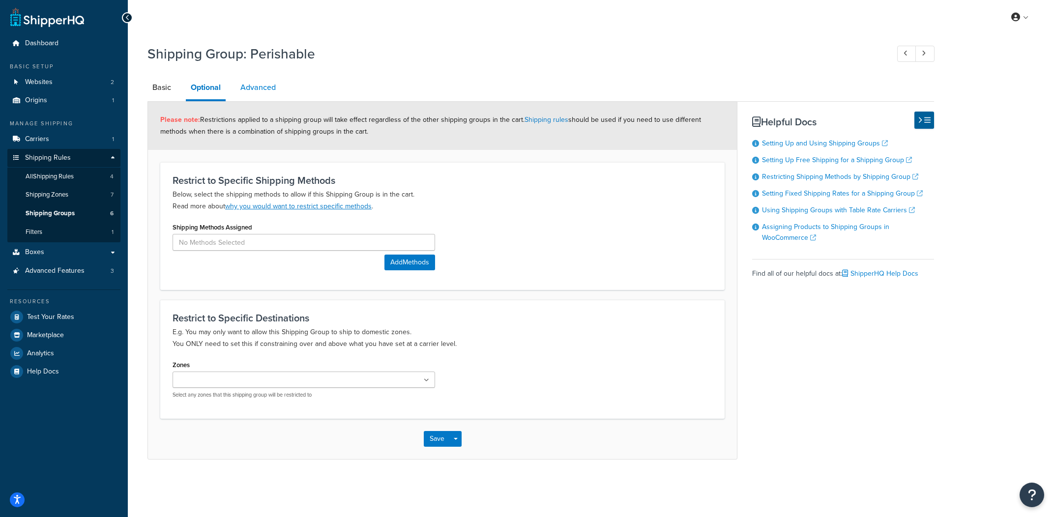
click at [264, 91] on link "Advanced" at bounding box center [258, 88] width 45 height 24
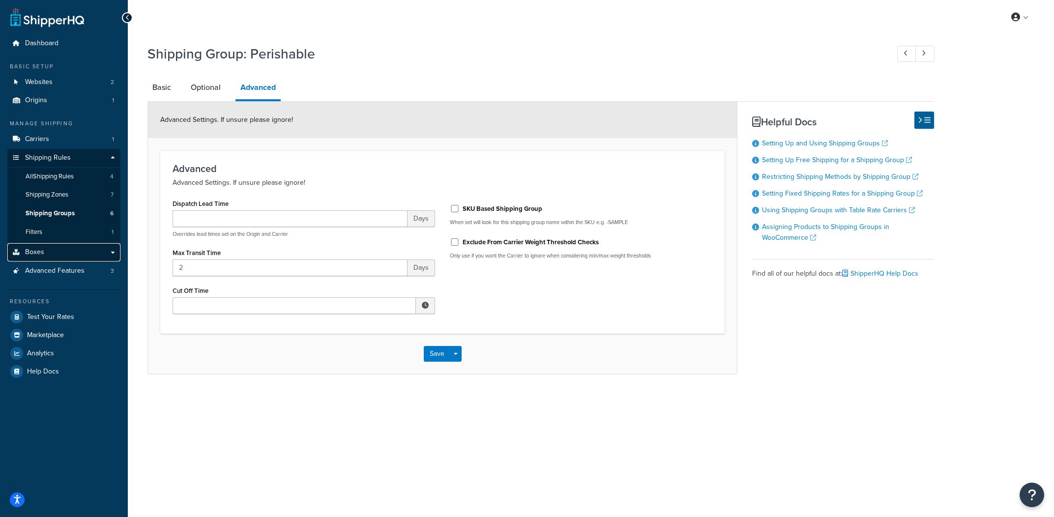
click at [80, 262] on link "Boxes" at bounding box center [63, 252] width 113 height 18
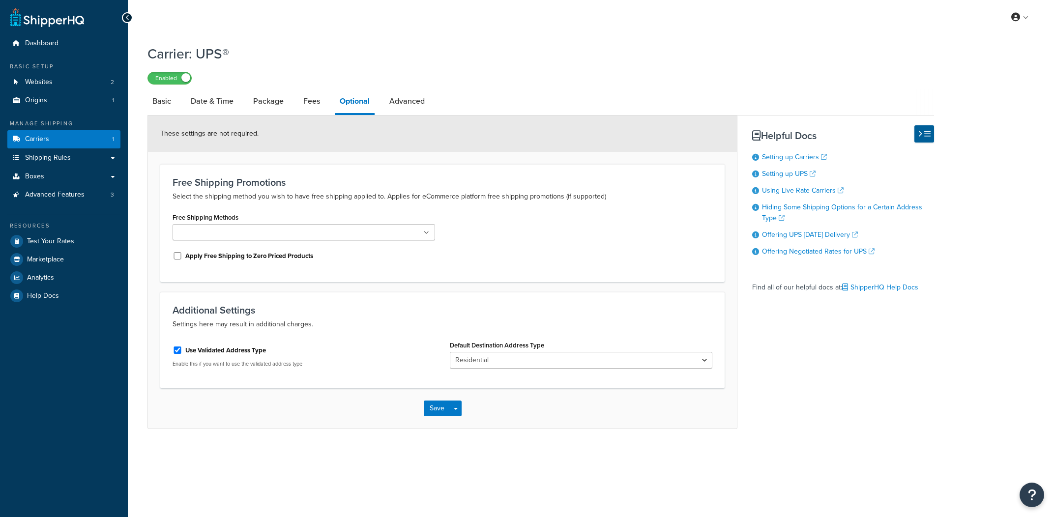
select select "residential"
click at [82, 209] on ul "Dashboard Basic Setup Websites 2 Origins 1 Manage Shipping Carriers 1 Shipping …" at bounding box center [63, 169] width 113 height 270
click at [86, 204] on ul "Dashboard Basic Setup Websites 2 Origins 1 Manage Shipping Carriers 1 Shipping …" at bounding box center [63, 169] width 113 height 270
click at [93, 198] on link "Advanced Features 3" at bounding box center [63, 195] width 113 height 18
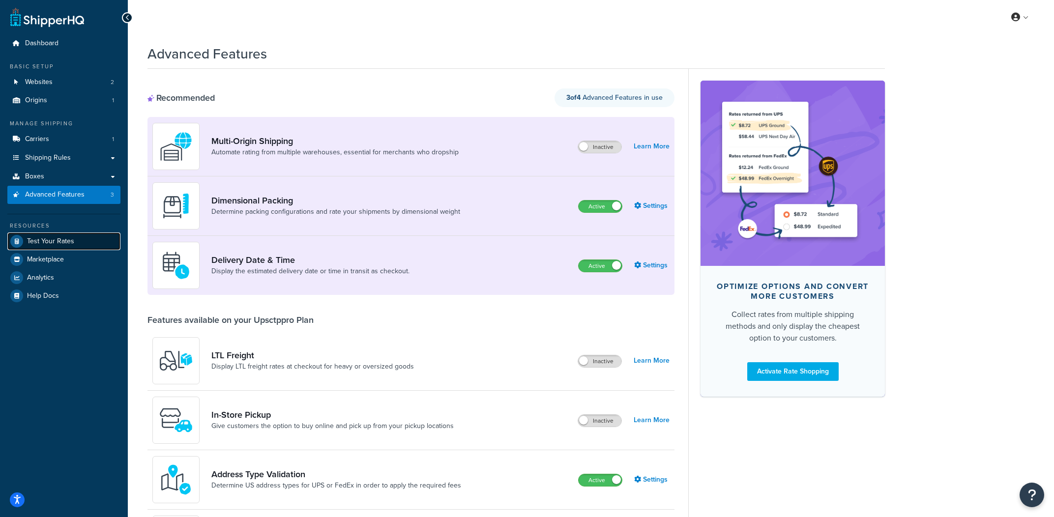
click at [97, 236] on link "Test Your Rates" at bounding box center [63, 242] width 113 height 18
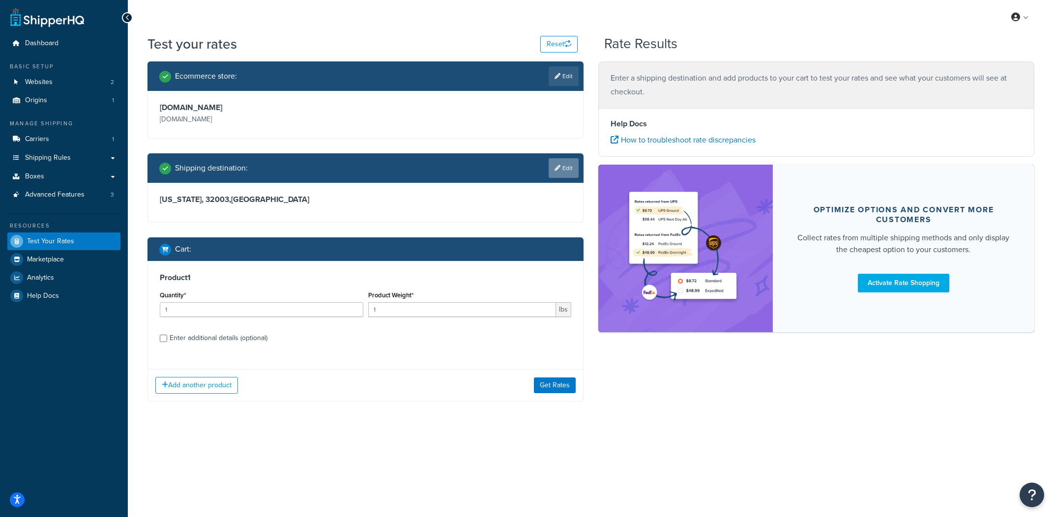
click at [562, 175] on link "Edit" at bounding box center [564, 168] width 30 height 20
select select "FL"
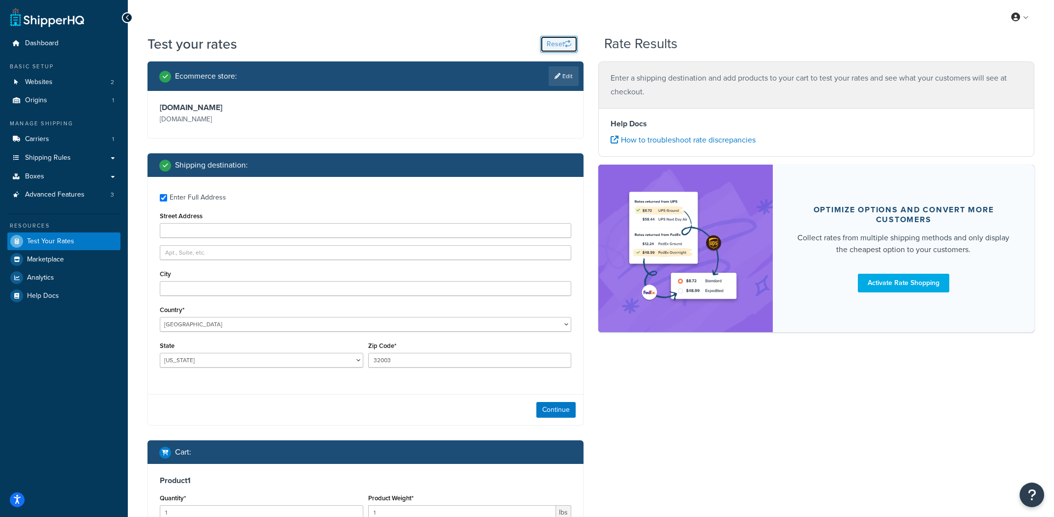
click at [568, 37] on button "Reset" at bounding box center [558, 44] width 37 height 17
checkbox input "false"
select select "TX"
type input "78759"
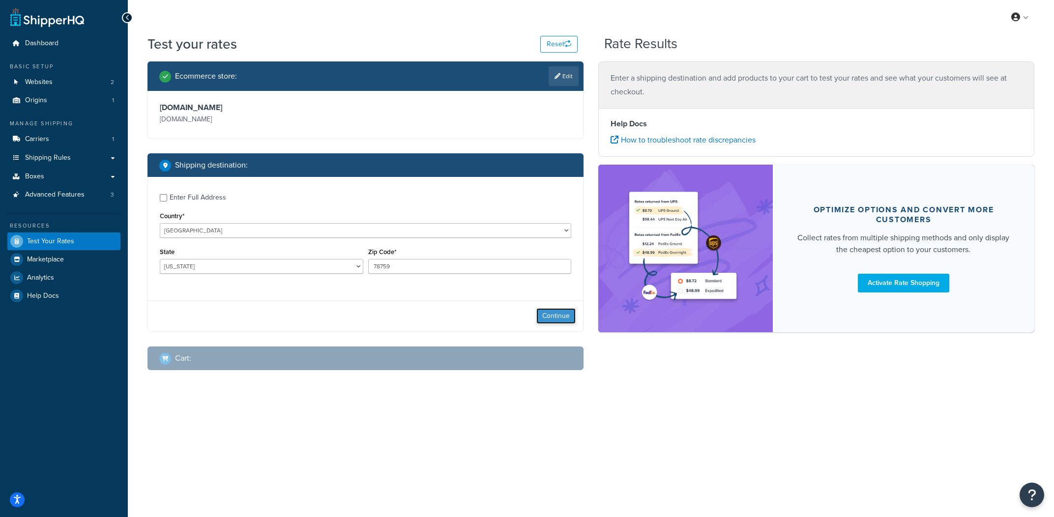
click at [552, 316] on button "Continue" at bounding box center [555, 316] width 39 height 16
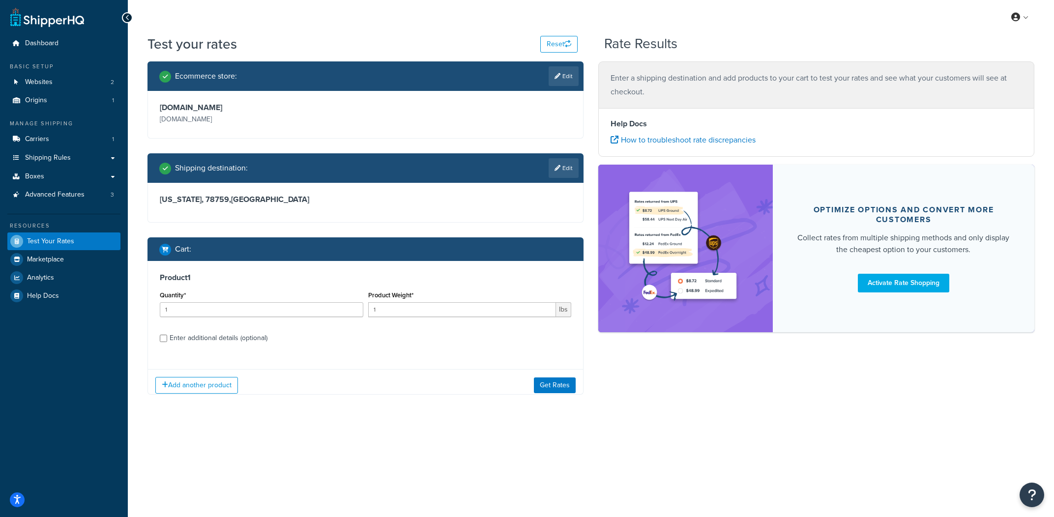
click at [262, 348] on div "Product 1 Quantity* 1 Product Weight* 1 lbs Enter additional details (optional)" at bounding box center [365, 311] width 435 height 101
click at [264, 347] on div "Product 1 Quantity* 1 Product Weight* 1 lbs Enter additional details (optional)" at bounding box center [365, 311] width 435 height 101
click at [285, 328] on div "Product 1 Quantity* 1 Product Weight* 1 lbs Enter additional details (optional)" at bounding box center [365, 311] width 435 height 101
click at [264, 343] on div "Enter additional details (optional)" at bounding box center [219, 338] width 98 height 14
click at [167, 342] on input "Enter additional details (optional)" at bounding box center [163, 338] width 7 height 7
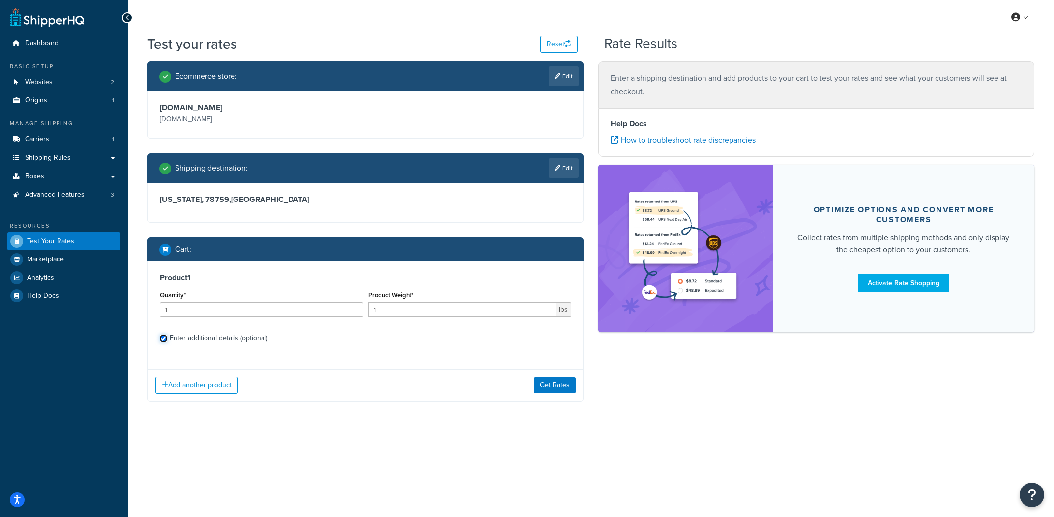
checkbox input "true"
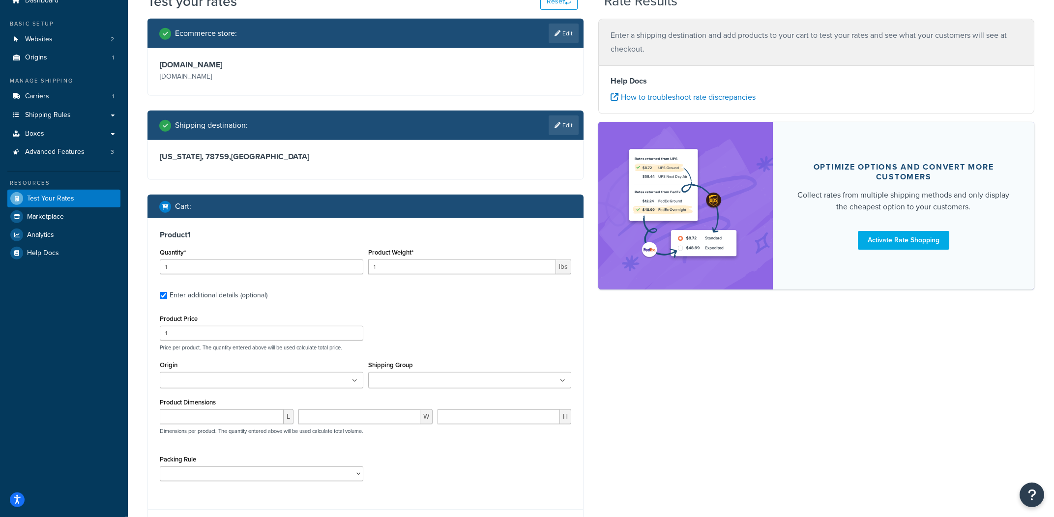
click at [452, 385] on input "Shipping Group" at bounding box center [414, 381] width 87 height 11
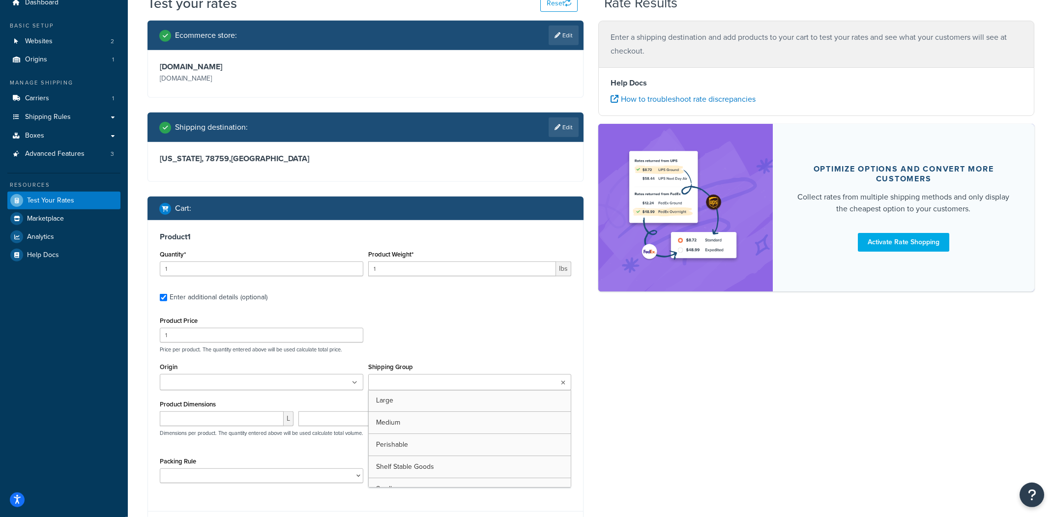
drag, startPoint x: 432, startPoint y: 446, endPoint x: 641, endPoint y: 382, distance: 218.8
click at [641, 382] on div "Ecommerce store : Edit www.annedumplings.com www.annedumplings.com Shipping des…" at bounding box center [591, 291] width 902 height 540
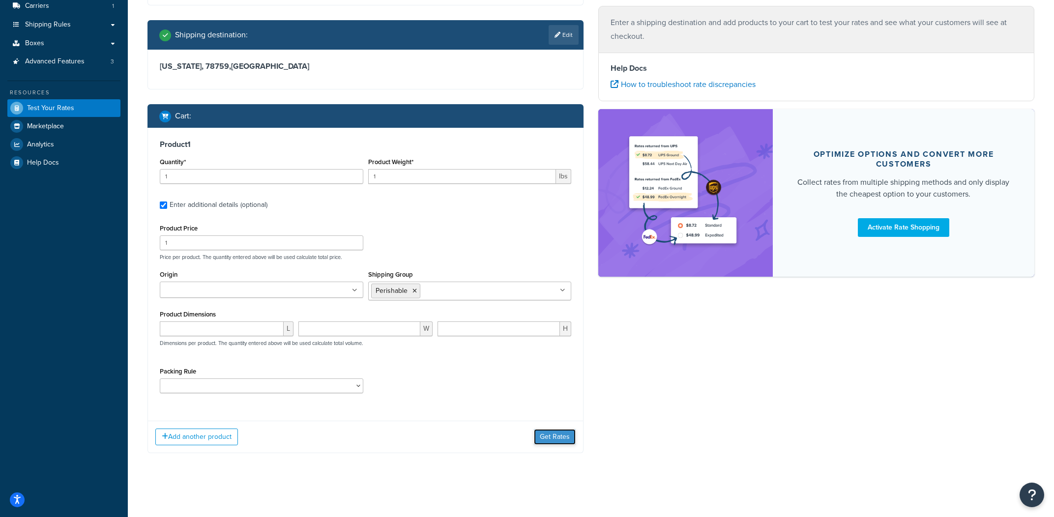
click at [561, 442] on button "Get Rates" at bounding box center [555, 437] width 42 height 16
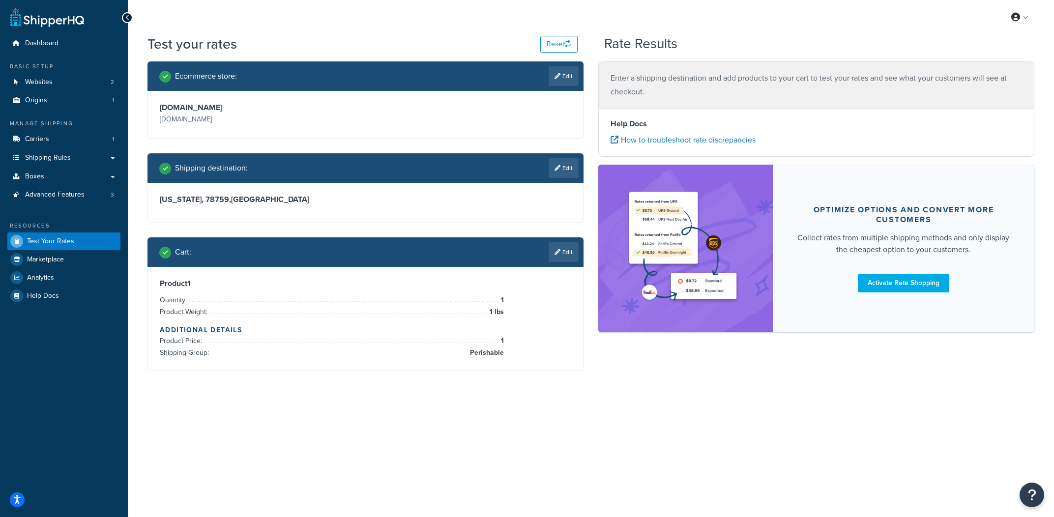
scroll to position [0, 0]
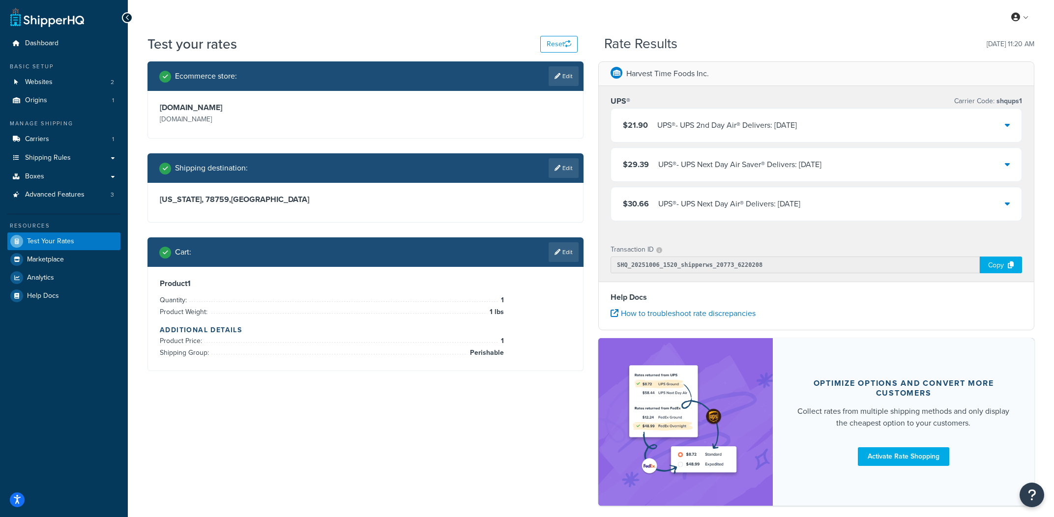
click at [865, 119] on div "$21.90 UPS® - UPS 2nd Day Air® Delivers: Fri, Oct 10" at bounding box center [816, 125] width 411 height 33
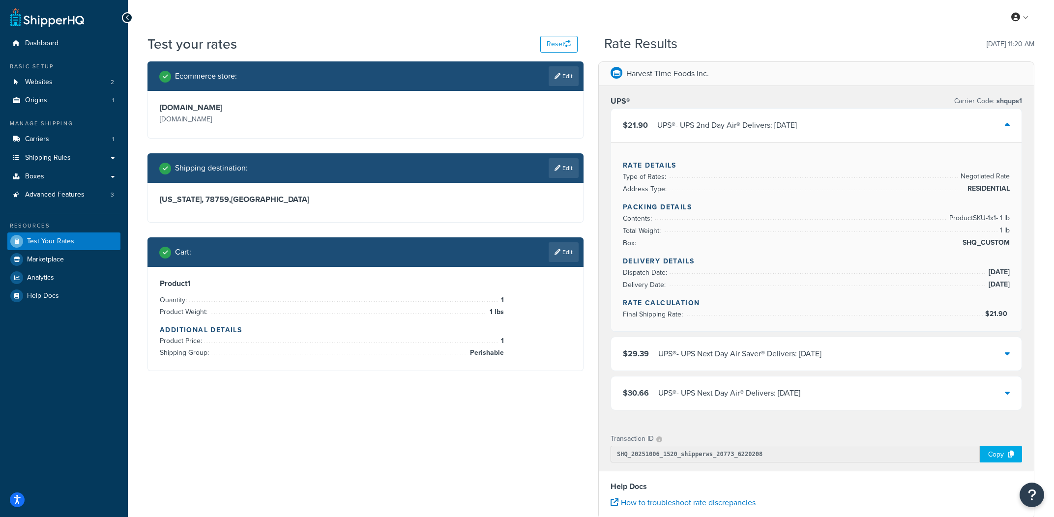
scroll to position [0, 0]
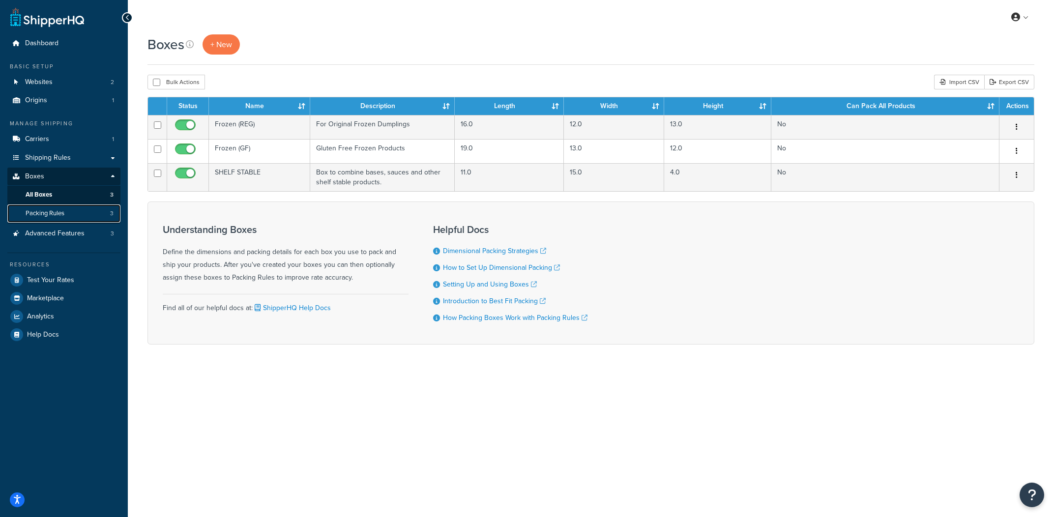
click at [103, 211] on link "Packing Rules 3" at bounding box center [63, 214] width 113 height 18
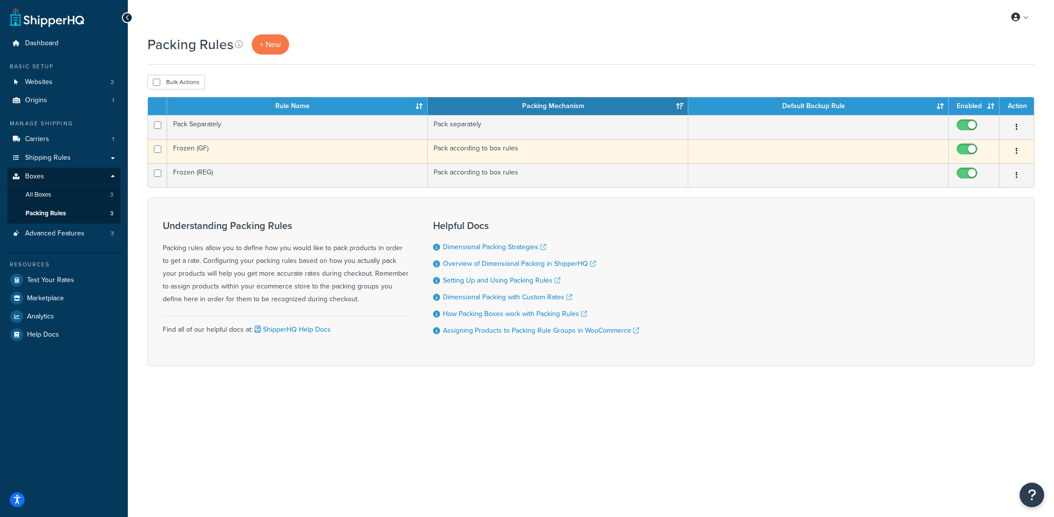
click at [289, 152] on td "Frozen (GF)" at bounding box center [297, 151] width 261 height 24
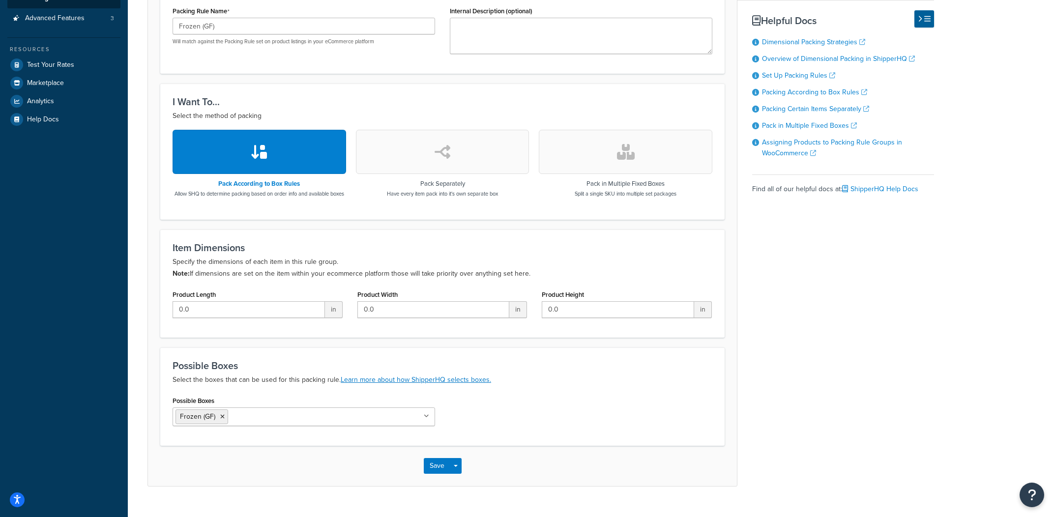
scroll to position [242, 0]
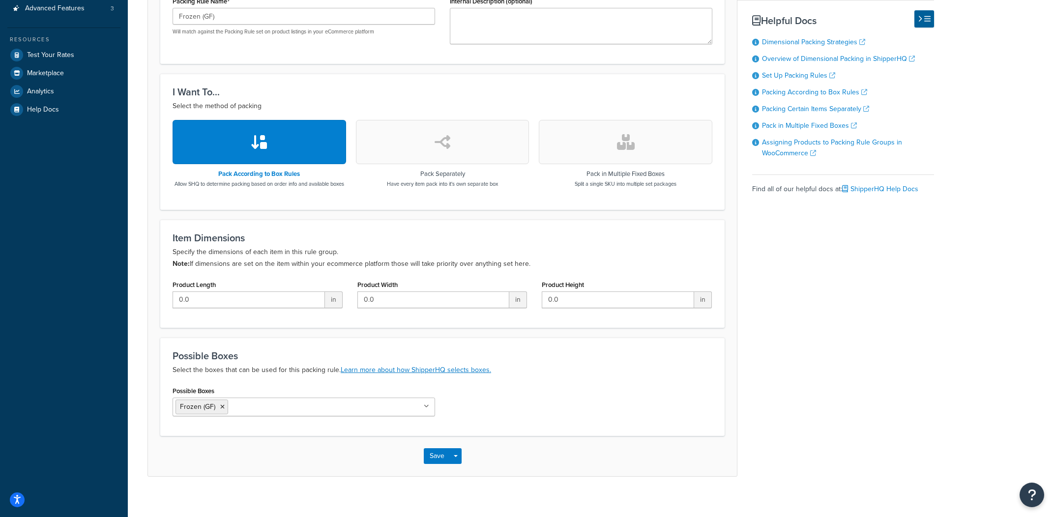
click at [853, 254] on div "Basic Optional Packing rules allow you to define how you would like to pack pro…" at bounding box center [541, 170] width 787 height 612
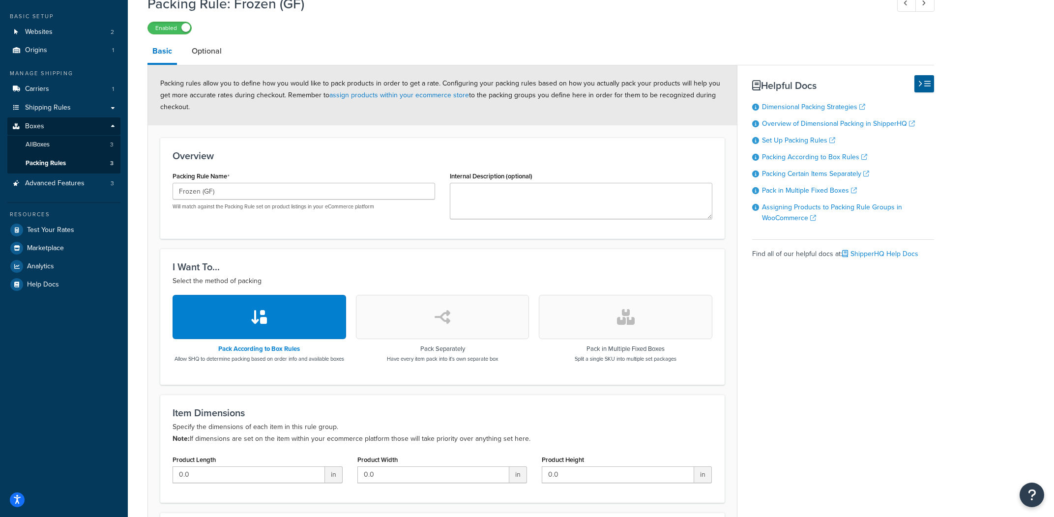
scroll to position [0, 0]
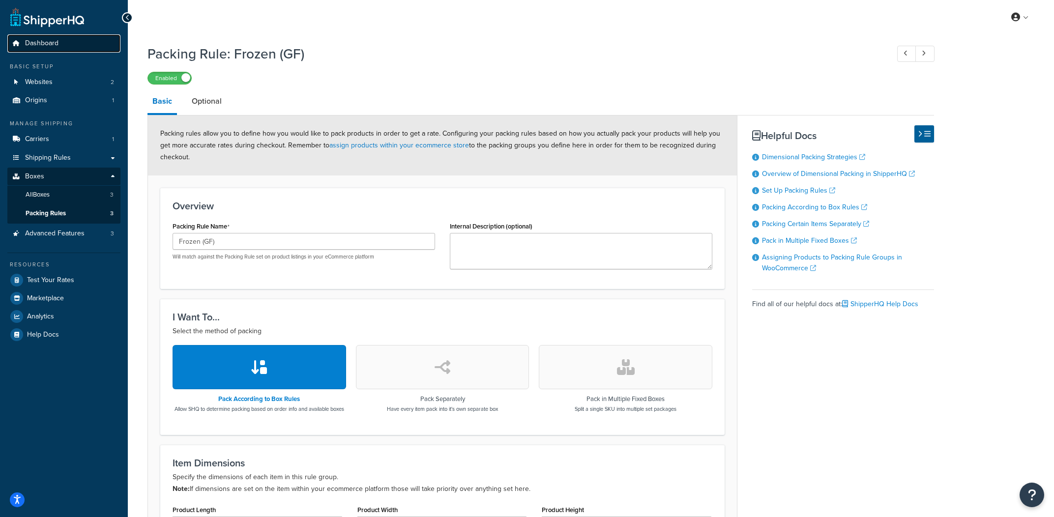
click at [65, 43] on link "Dashboard" at bounding box center [63, 43] width 113 height 18
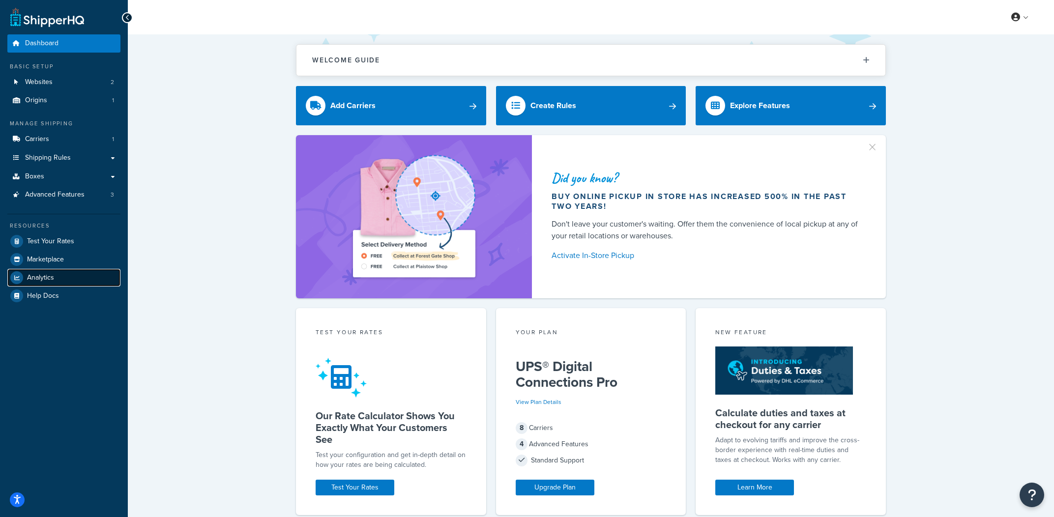
drag, startPoint x: 991, startPoint y: 37, endPoint x: 60, endPoint y: 276, distance: 961.1
click at [60, 276] on link "Analytics" at bounding box center [63, 278] width 113 height 18
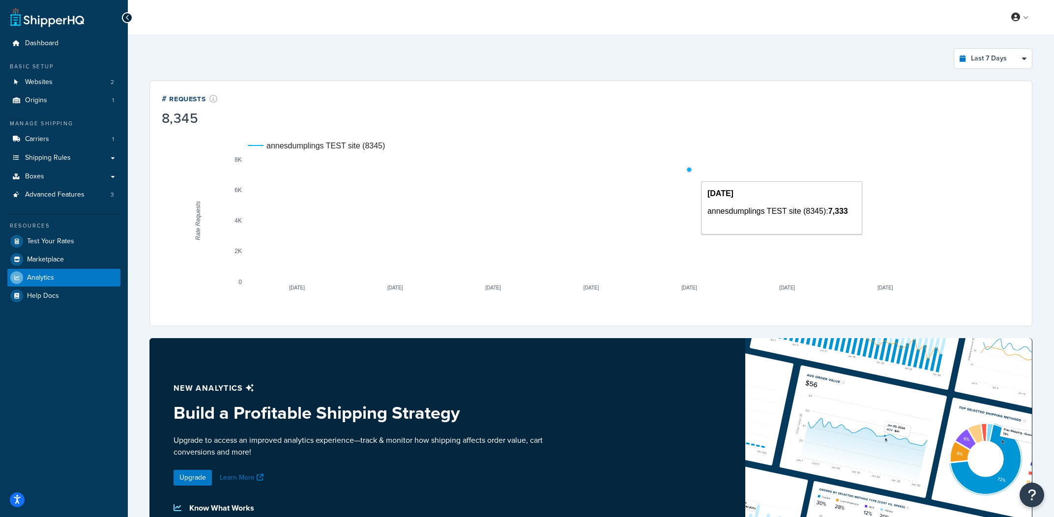
click at [688, 172] on circle "A chart." at bounding box center [689, 170] width 4 height 4
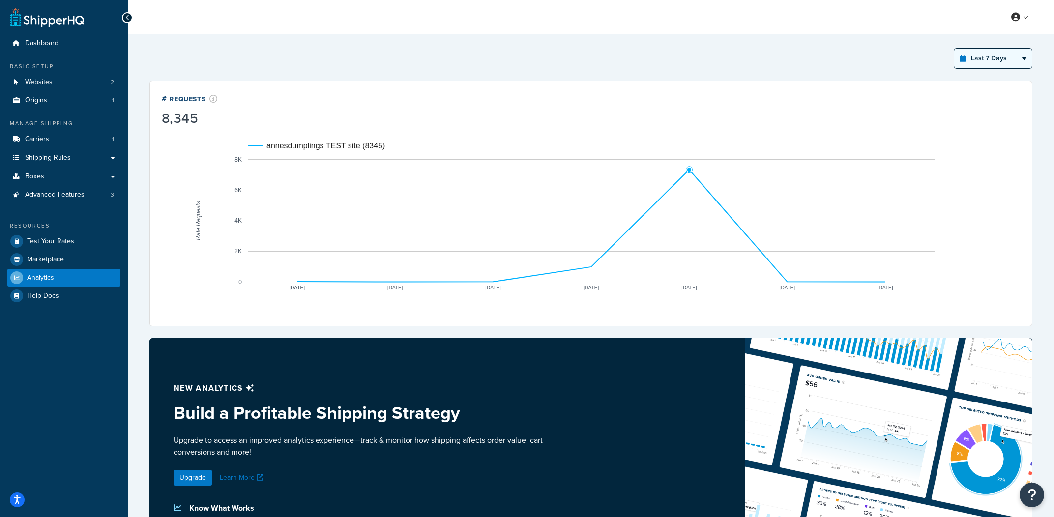
select select "last_3_months"
click option "Last 3 Months" at bounding box center [0, 0] width 0 height 0
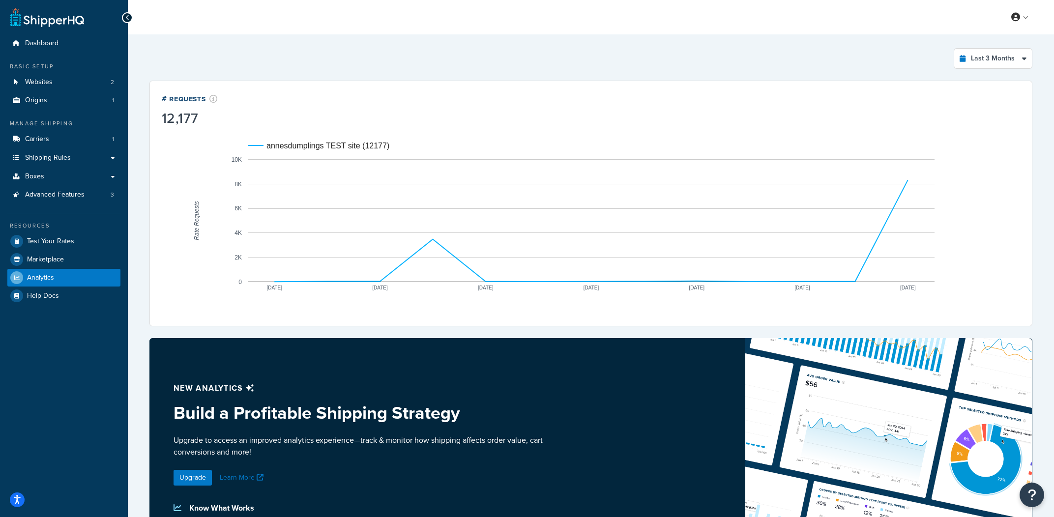
click at [279, 148] on text "annesdumplings TEST site (12177)" at bounding box center [328, 146] width 123 height 8
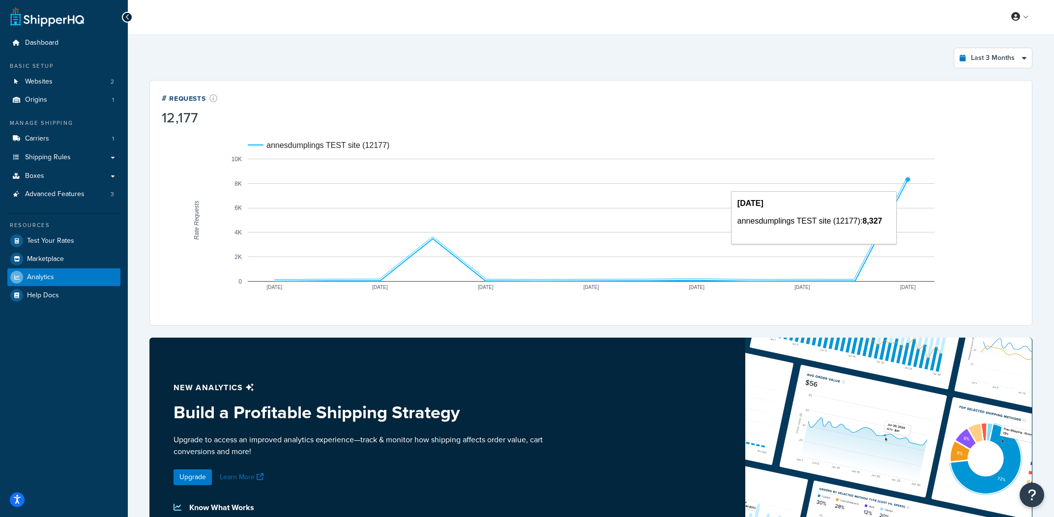
click at [909, 185] on rect "A chart." at bounding box center [591, 220] width 687 height 123
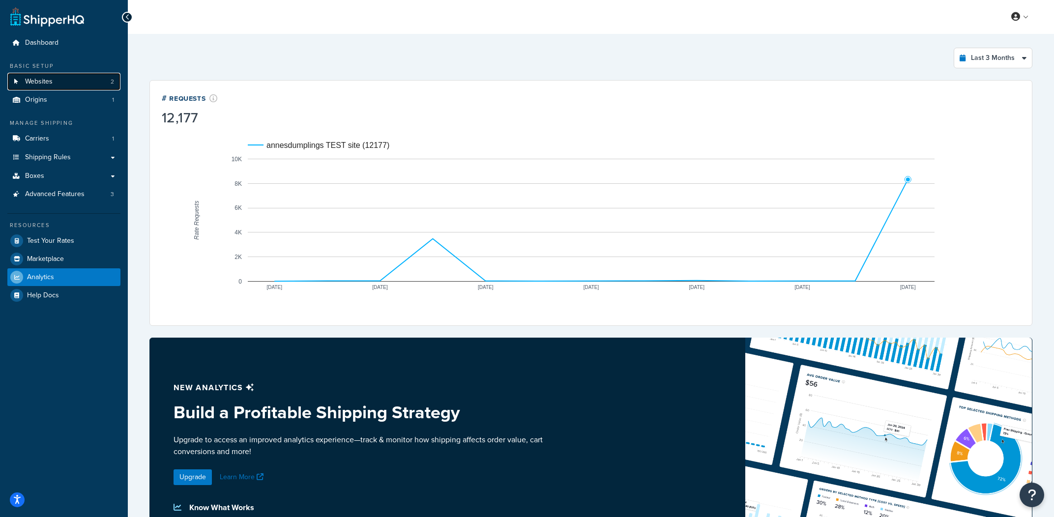
click at [43, 89] on link "Websites 2" at bounding box center [63, 82] width 113 height 18
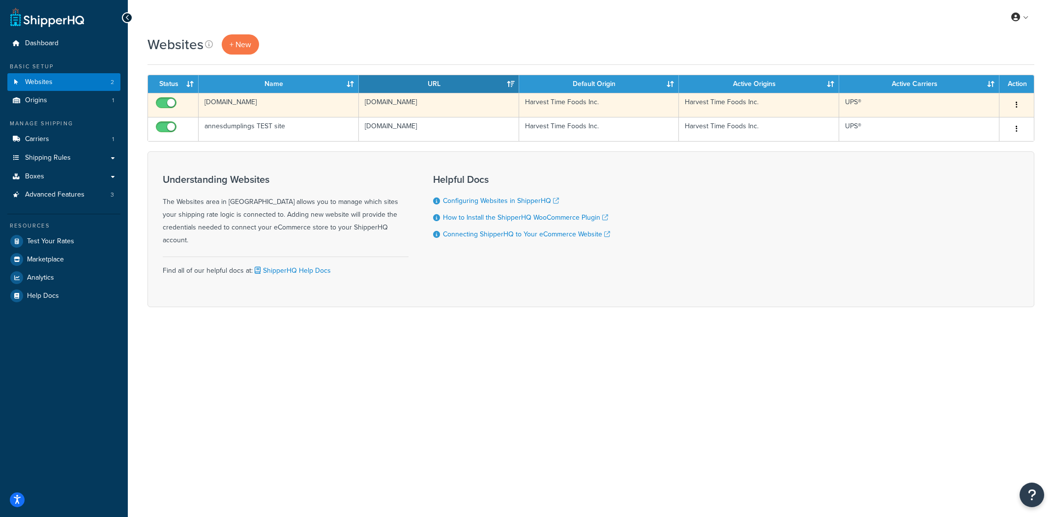
click at [432, 112] on td "www.annedumplings.com" at bounding box center [439, 105] width 160 height 24
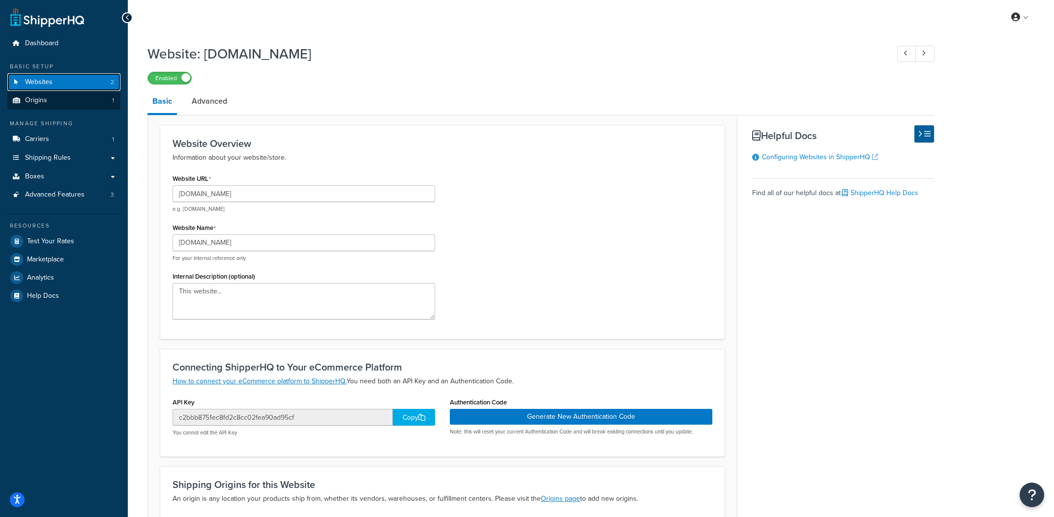
click at [41, 86] on span "Websites" at bounding box center [39, 82] width 28 height 8
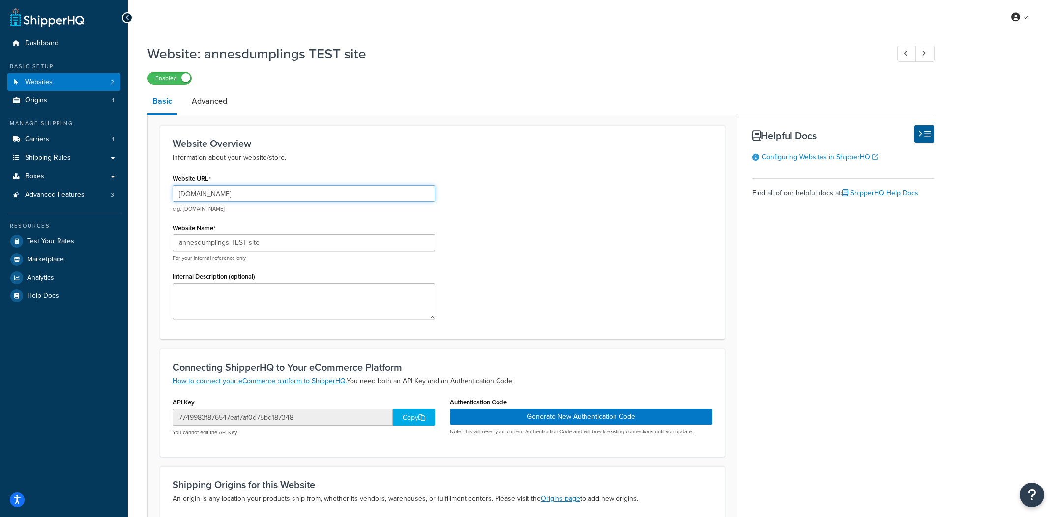
click at [332, 194] on input "[DOMAIN_NAME]" at bounding box center [304, 193] width 263 height 17
click at [332, 197] on input "[DOMAIN_NAME]" at bounding box center [304, 193] width 263 height 17
click at [332, 198] on input "[DOMAIN_NAME]" at bounding box center [304, 193] width 263 height 17
click at [80, 274] on link "Analytics" at bounding box center [63, 278] width 113 height 18
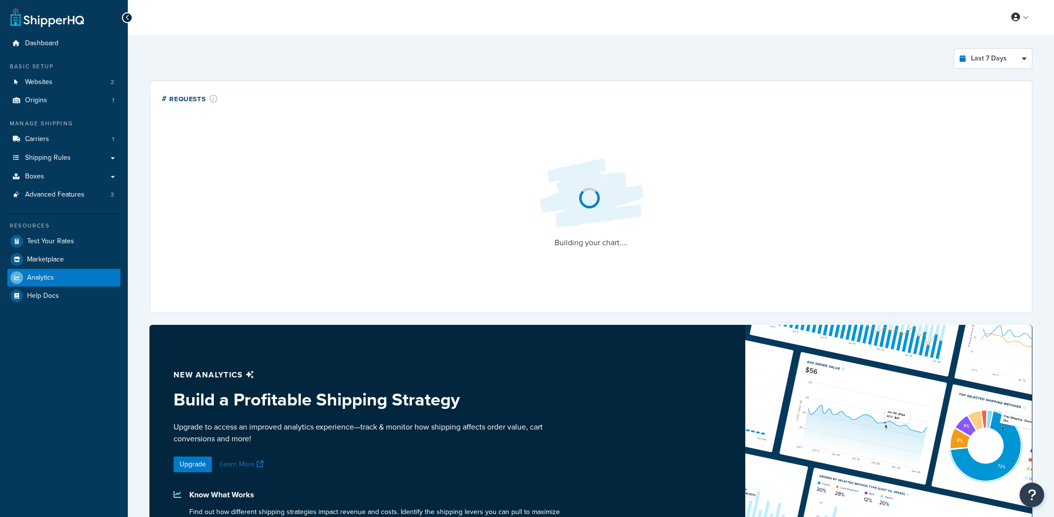
select select "last_7_days"
